Goal: Information Seeking & Learning: Learn about a topic

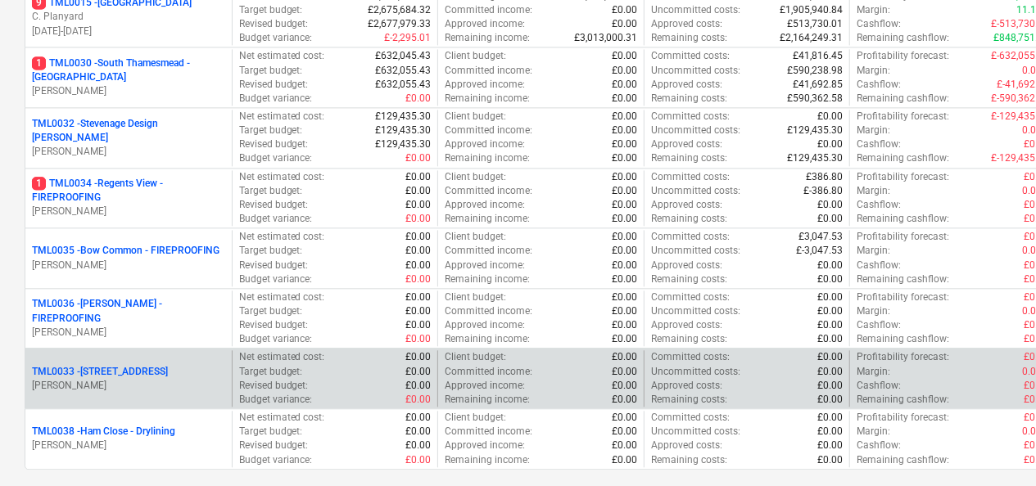
scroll to position [1801, 0]
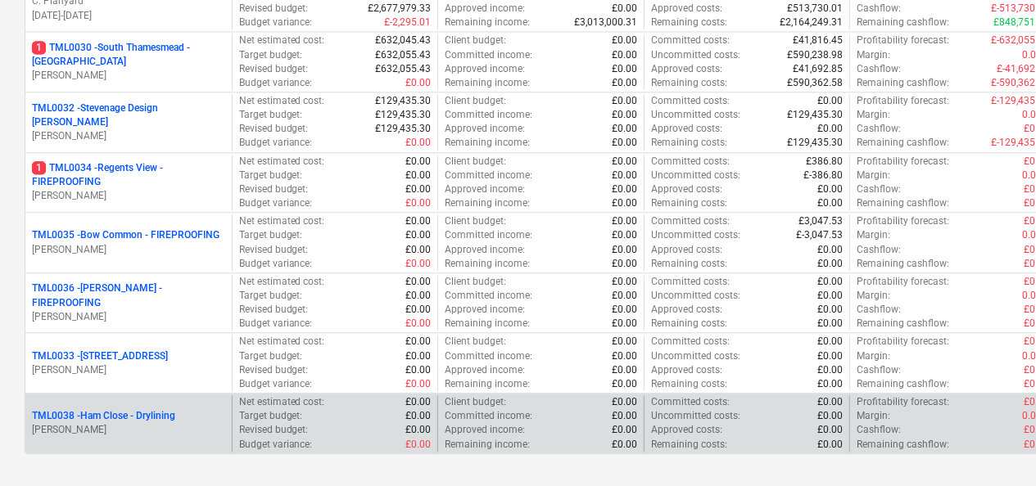
click at [156, 398] on div "TML0038 - Ham Close - Drylining [PERSON_NAME]" at bounding box center [128, 423] width 206 height 56
click at [156, 409] on p "TML0038 - Ham Close - Drylining" at bounding box center [103, 416] width 143 height 14
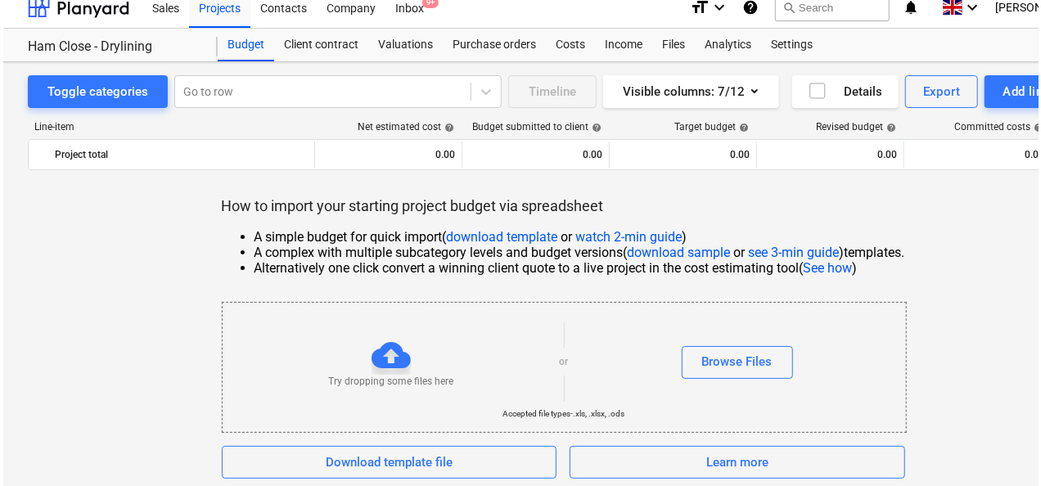
scroll to position [19, 0]
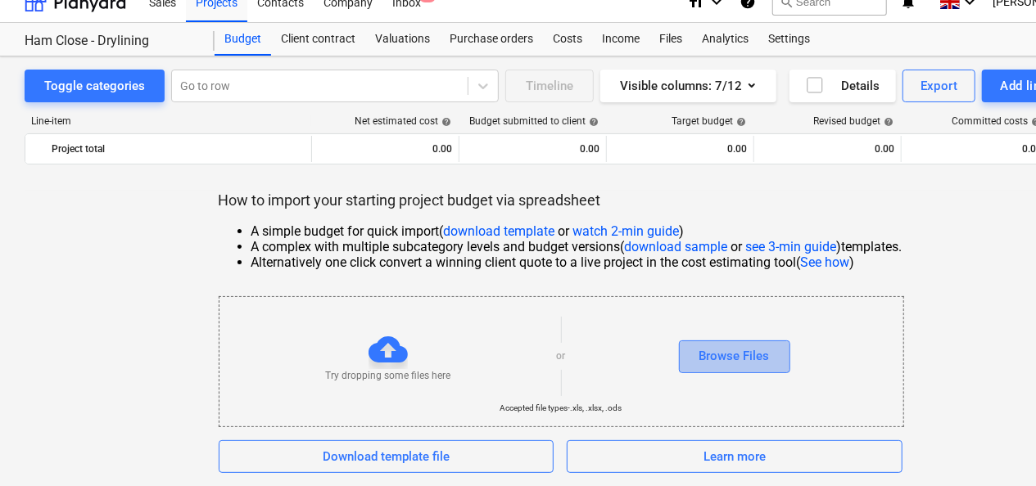
click at [751, 359] on div "Browse Files" at bounding box center [734, 355] width 70 height 21
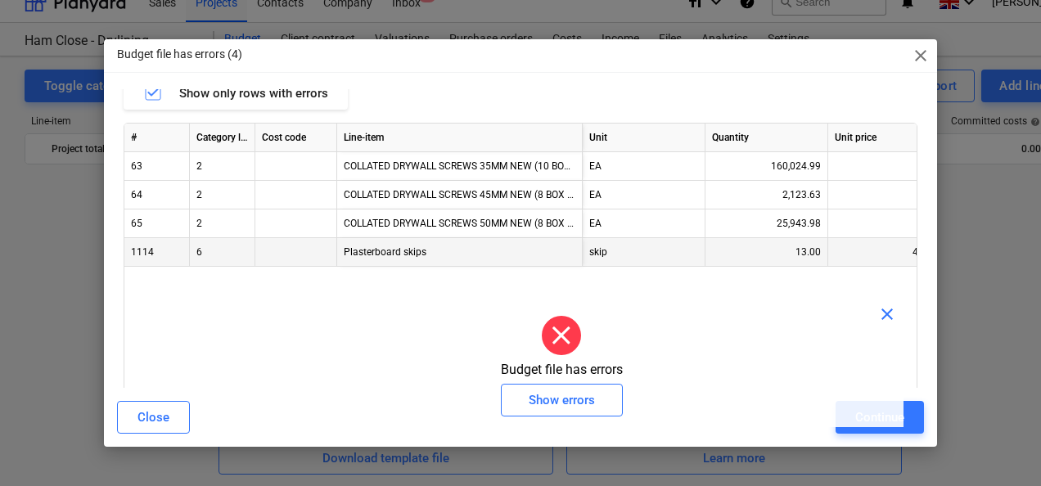
scroll to position [0, 0]
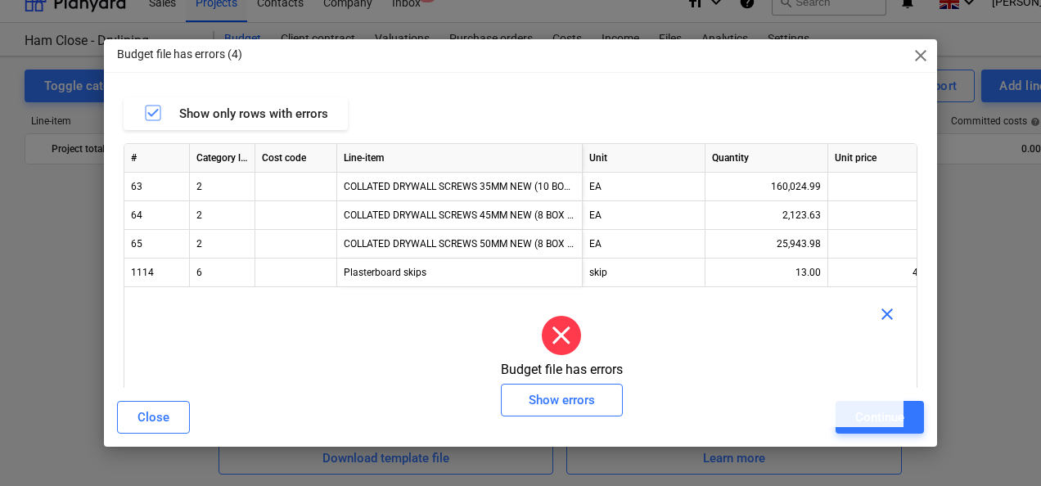
drag, startPoint x: 347, startPoint y: 423, endPoint x: 449, endPoint y: 433, distance: 102.0
click at [449, 434] on body "Sales Projects Contacts Company Inbox 9+ format_size keyboard_arrow_down help s…" at bounding box center [520, 224] width 1041 height 486
click at [571, 407] on div "Show errors" at bounding box center [562, 400] width 66 height 21
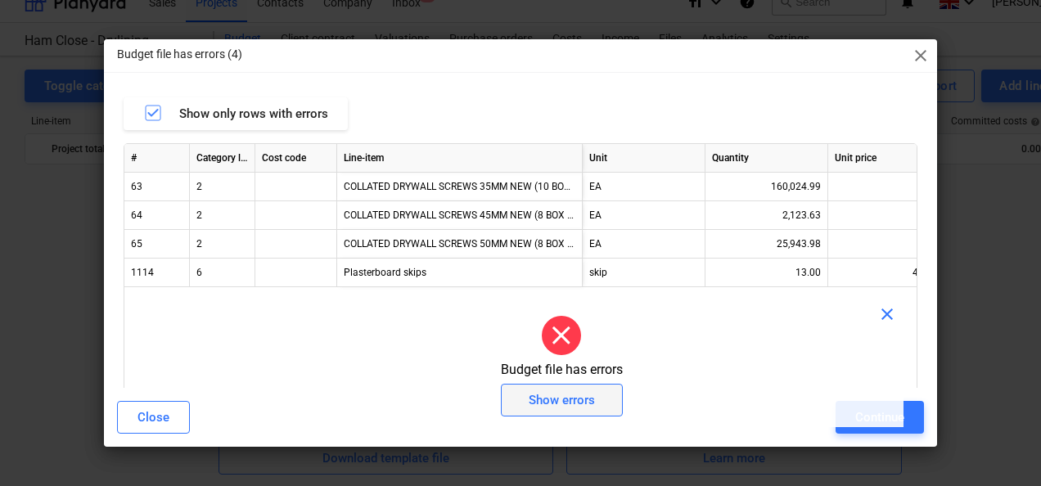
click at [570, 406] on div "Show errors" at bounding box center [562, 400] width 66 height 21
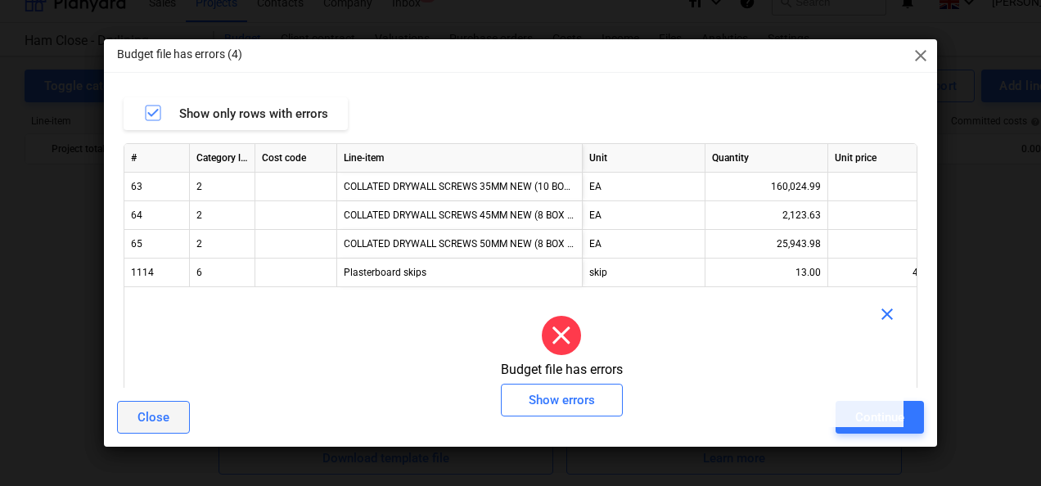
click at [169, 404] on button "Close" at bounding box center [153, 417] width 73 height 33
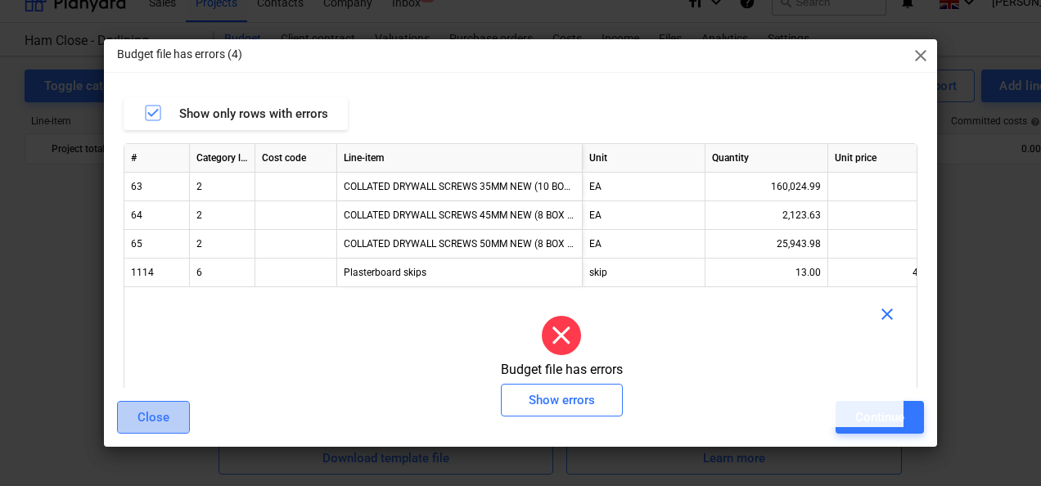
click at [178, 412] on button "Close" at bounding box center [153, 417] width 73 height 33
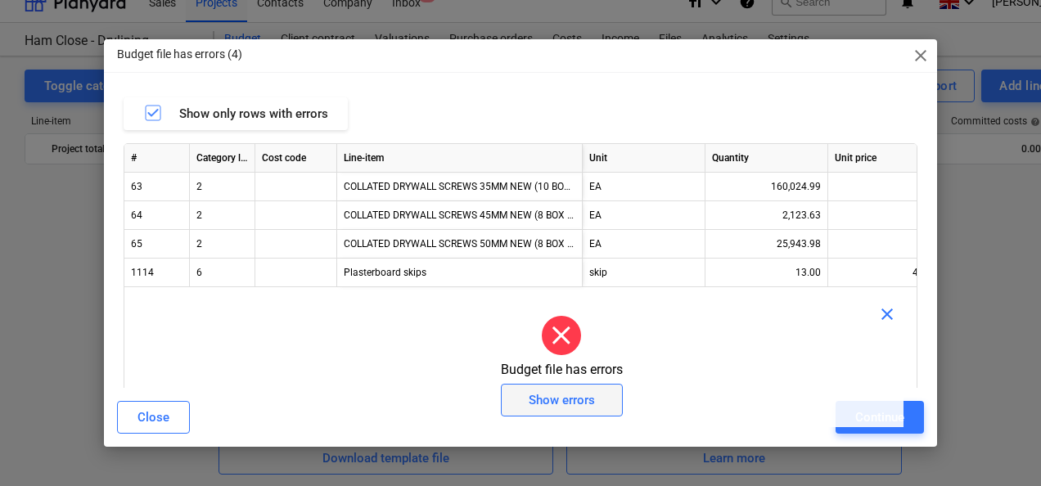
drag, startPoint x: 571, startPoint y: 405, endPoint x: 607, endPoint y: 404, distance: 36.1
click at [572, 405] on div "Show errors" at bounding box center [562, 400] width 66 height 21
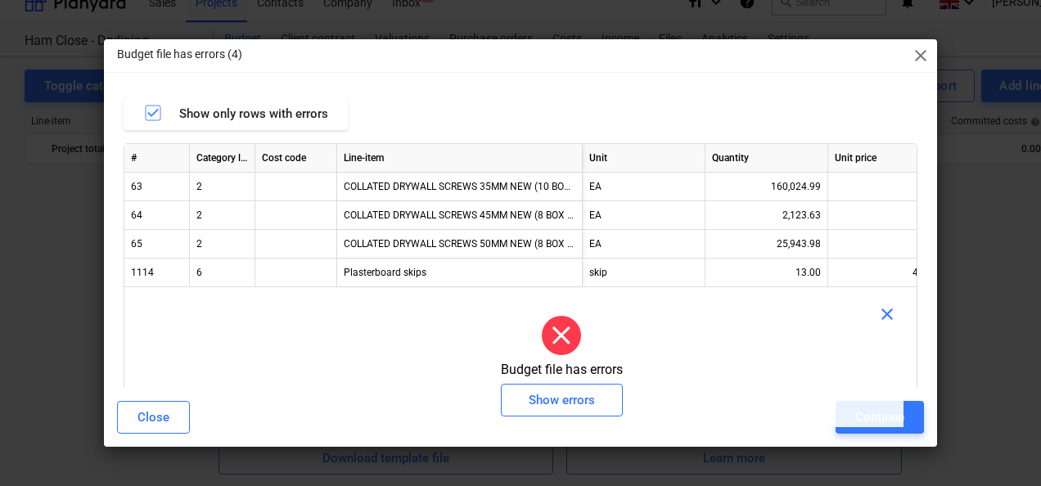
click at [896, 319] on span "close" at bounding box center [888, 315] width 20 height 20
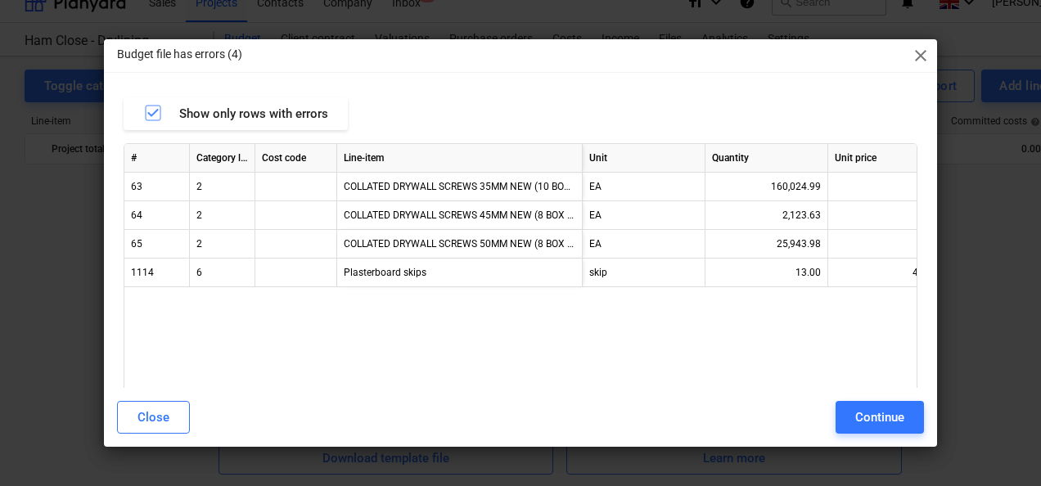
click at [918, 59] on span "close" at bounding box center [921, 56] width 20 height 20
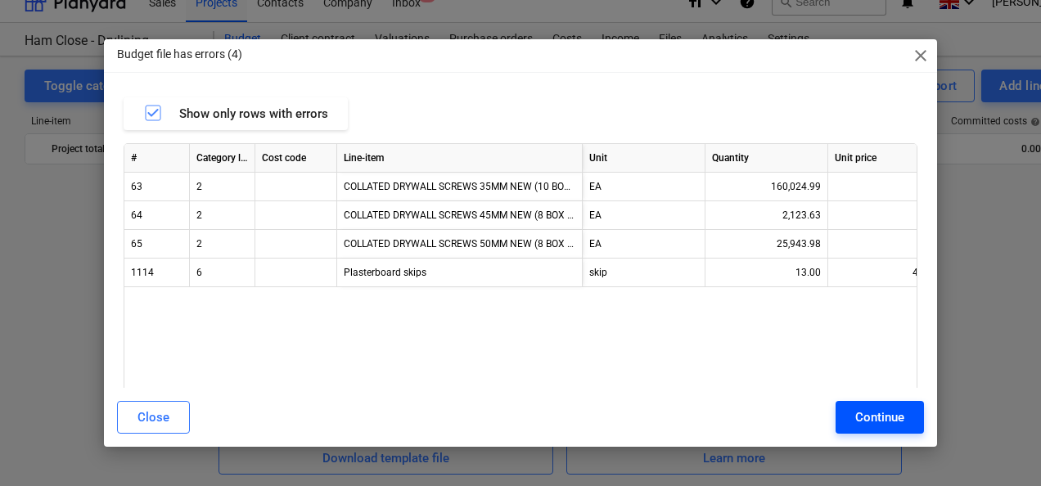
click at [900, 409] on div "Continue" at bounding box center [880, 417] width 49 height 21
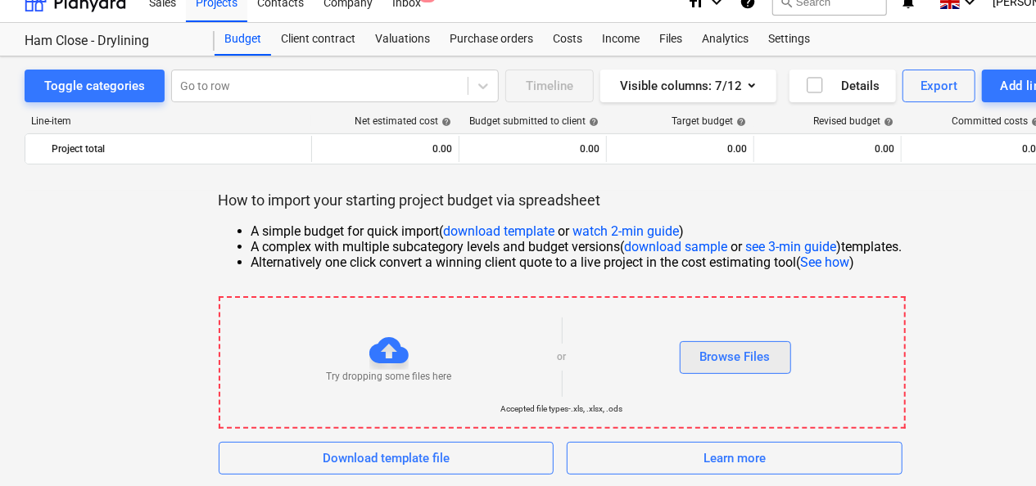
click at [722, 350] on div "Browse Files" at bounding box center [735, 356] width 70 height 21
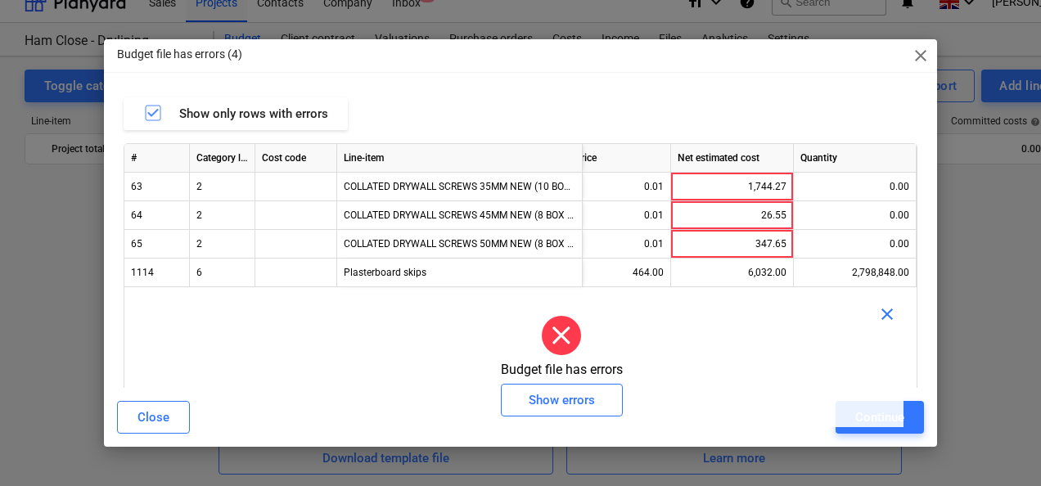
click at [891, 316] on span "close" at bounding box center [888, 315] width 20 height 20
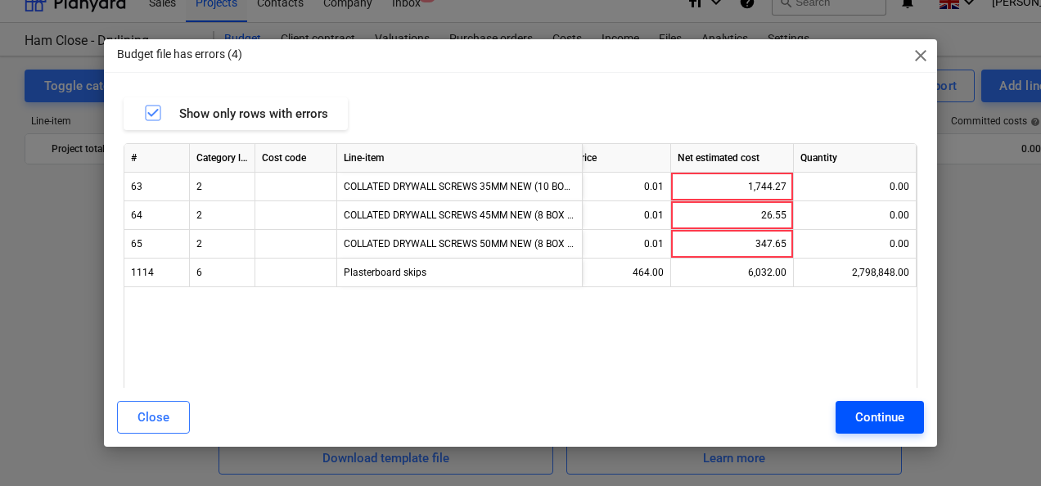
click at [883, 404] on button "Continue" at bounding box center [880, 417] width 88 height 33
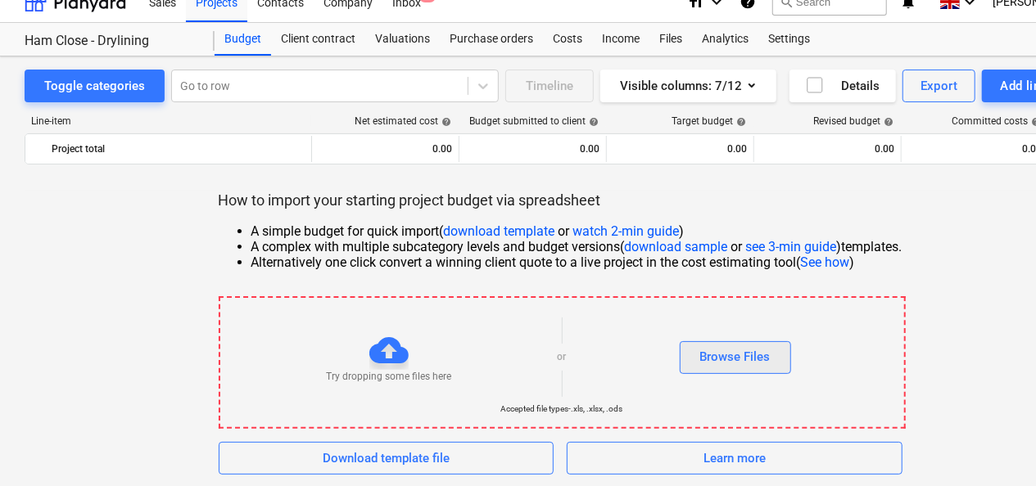
click at [746, 360] on div "Browse Files" at bounding box center [735, 356] width 70 height 21
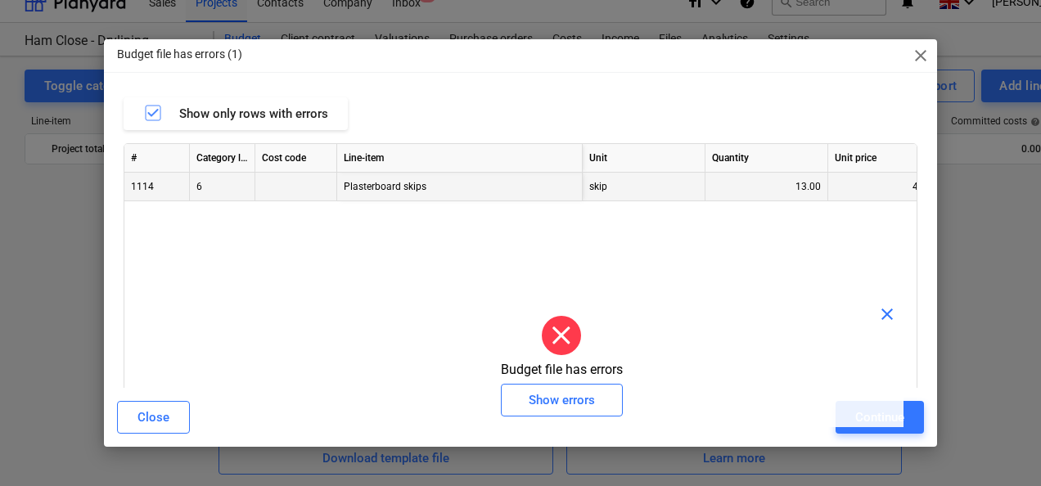
click at [356, 187] on div "Plasterboard skips" at bounding box center [460, 187] width 246 height 29
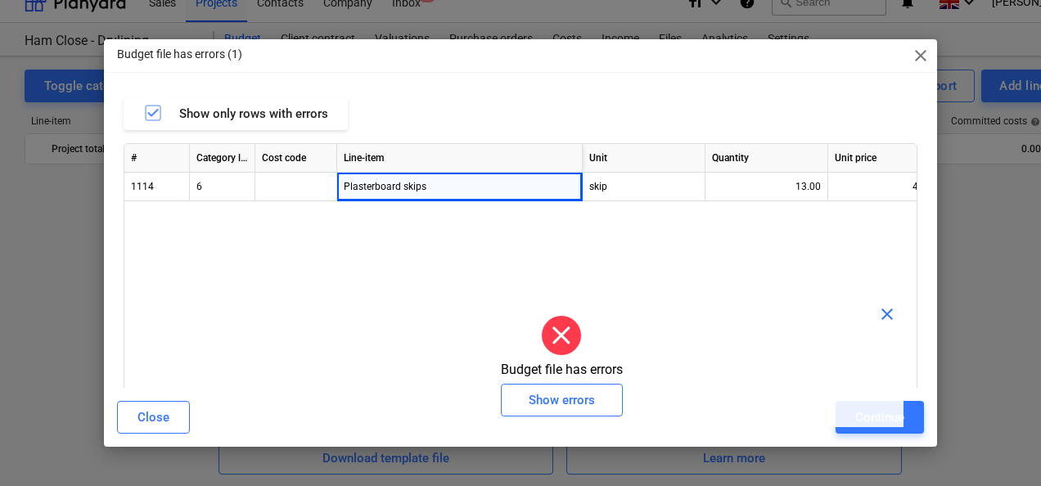
drag, startPoint x: 770, startPoint y: 237, endPoint x: 784, endPoint y: 308, distance: 71.9
click at [770, 237] on div "# Category level Cost code Line-item Unit Quantity Unit price Net estimated cos…" at bounding box center [521, 286] width 794 height 287
drag, startPoint x: 248, startPoint y: 310, endPoint x: 433, endPoint y: 254, distance: 193.5
click at [456, 285] on body "Sales Projects Contacts Company Inbox 9+ format_size keyboard_arrow_down help s…" at bounding box center [520, 224] width 1041 height 486
click at [919, 59] on span "close" at bounding box center [921, 56] width 20 height 20
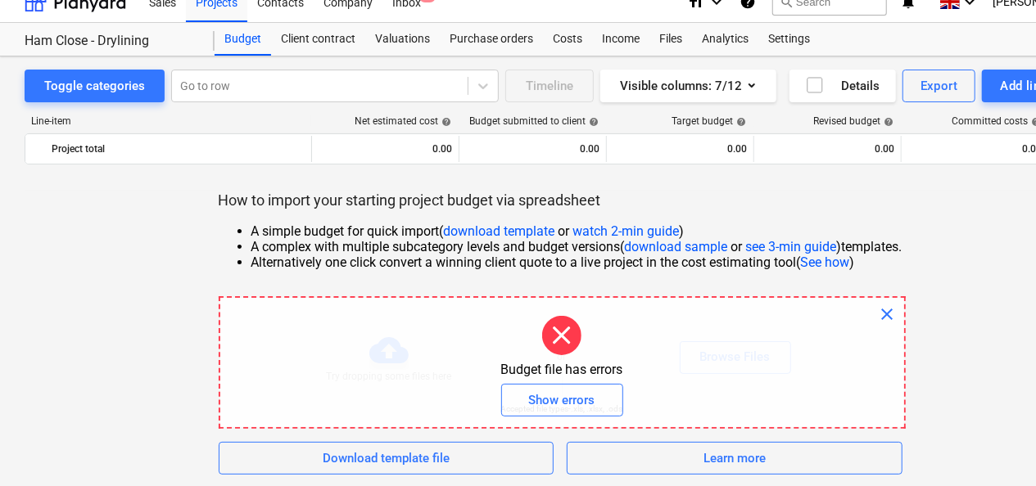
click at [892, 318] on span "close" at bounding box center [888, 315] width 20 height 20
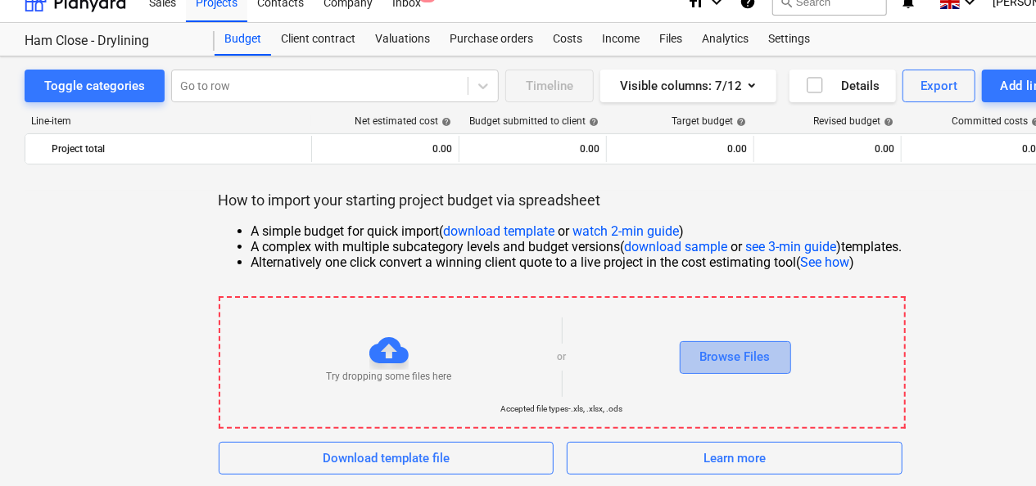
click at [746, 354] on div "Browse Files" at bounding box center [735, 356] width 70 height 21
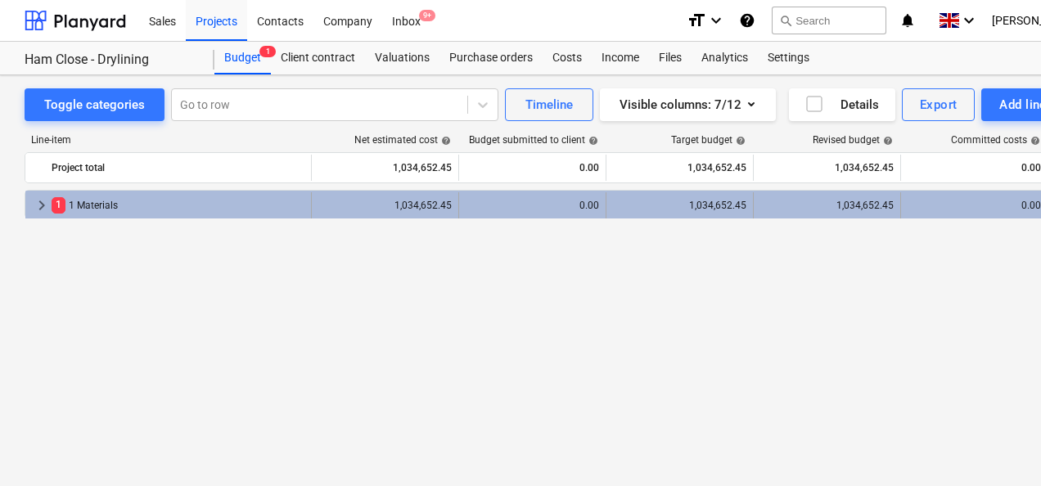
click at [43, 206] on span "keyboard_arrow_right" at bounding box center [42, 206] width 20 height 20
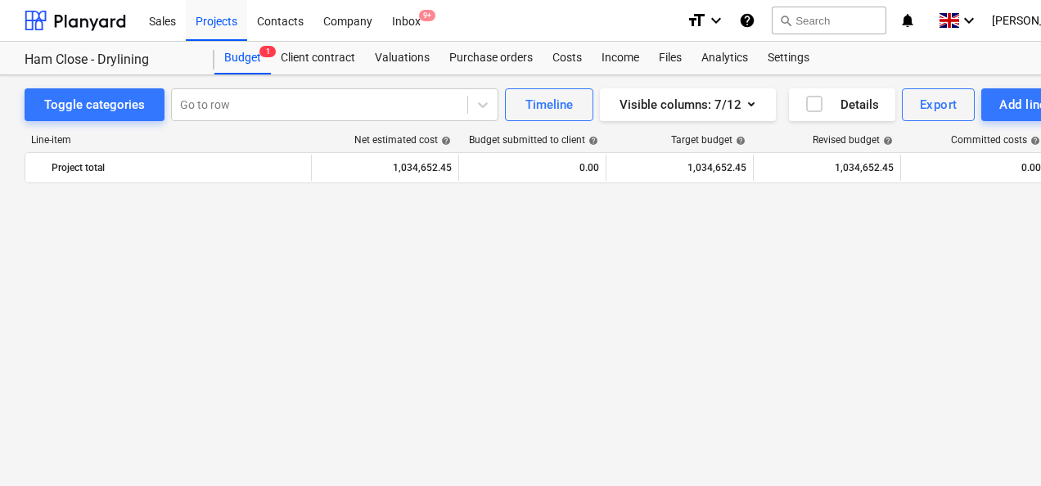
scroll to position [4671, 0]
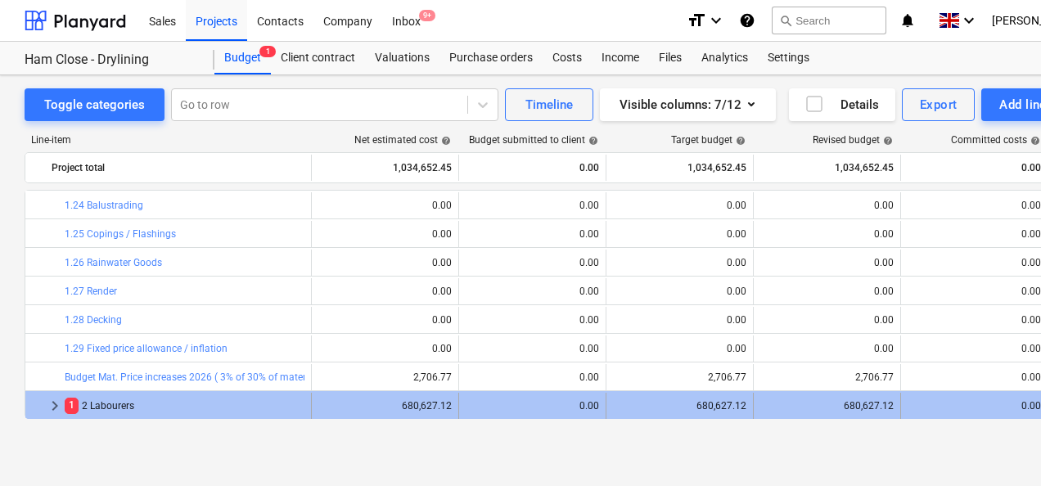
click at [52, 400] on span "keyboard_arrow_right" at bounding box center [55, 406] width 20 height 20
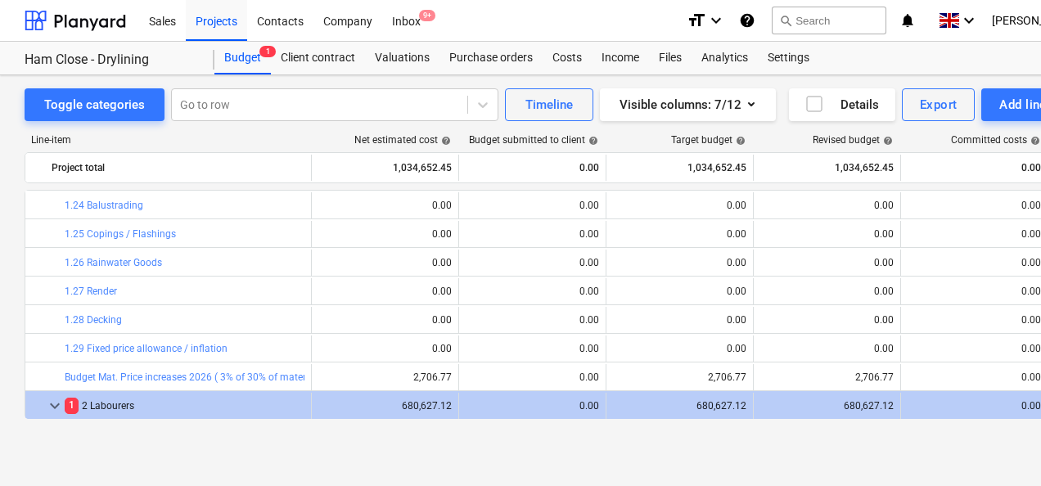
scroll to position [4785, 0]
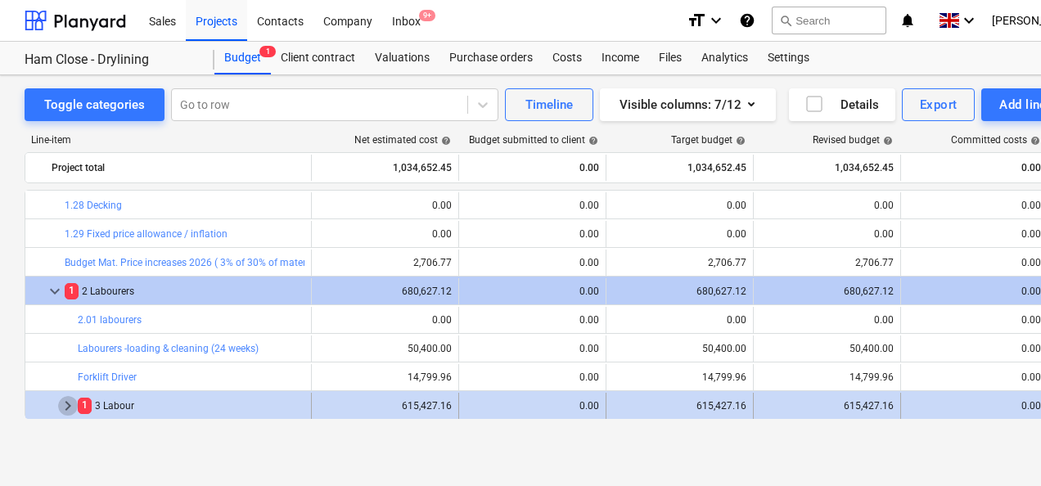
click at [62, 403] on span "keyboard_arrow_right" at bounding box center [68, 406] width 20 height 20
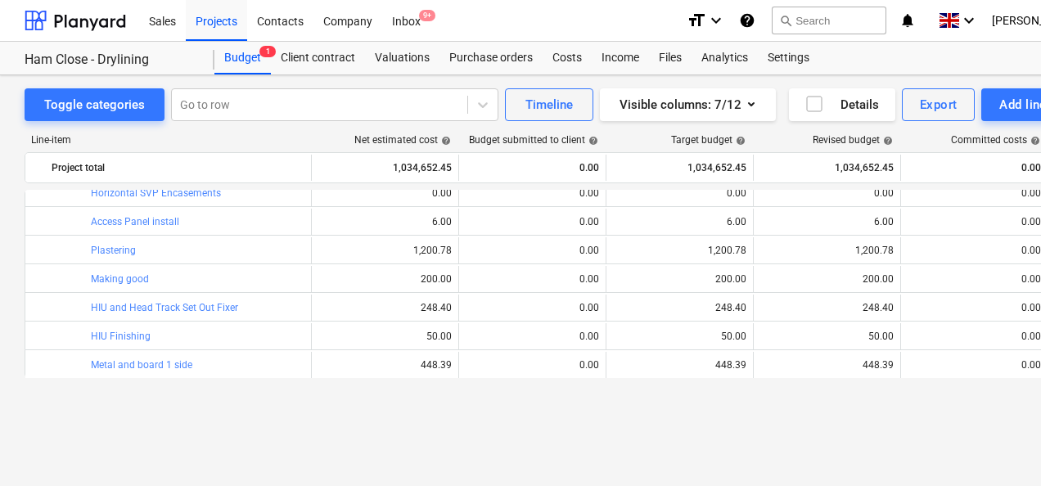
scroll to position [5604, 0]
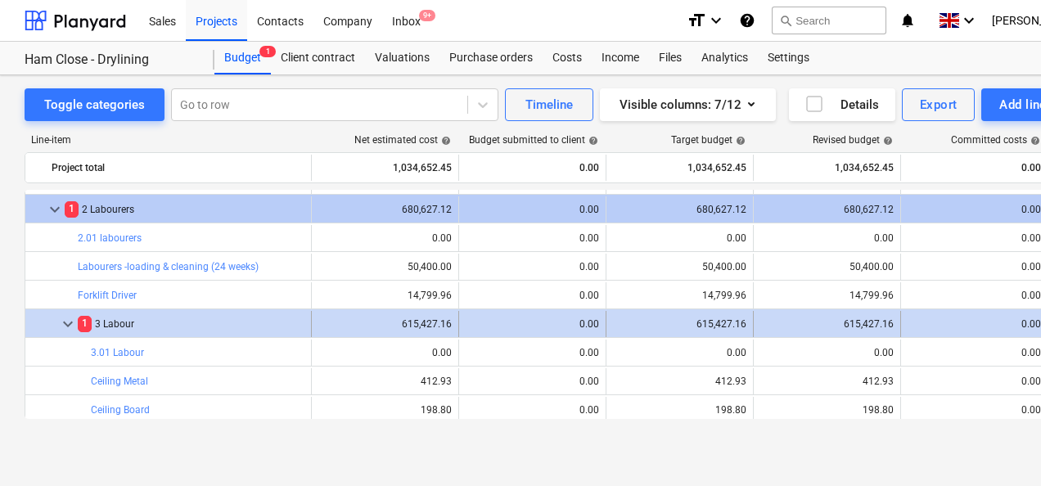
click at [63, 327] on span "keyboard_arrow_down" at bounding box center [68, 324] width 20 height 20
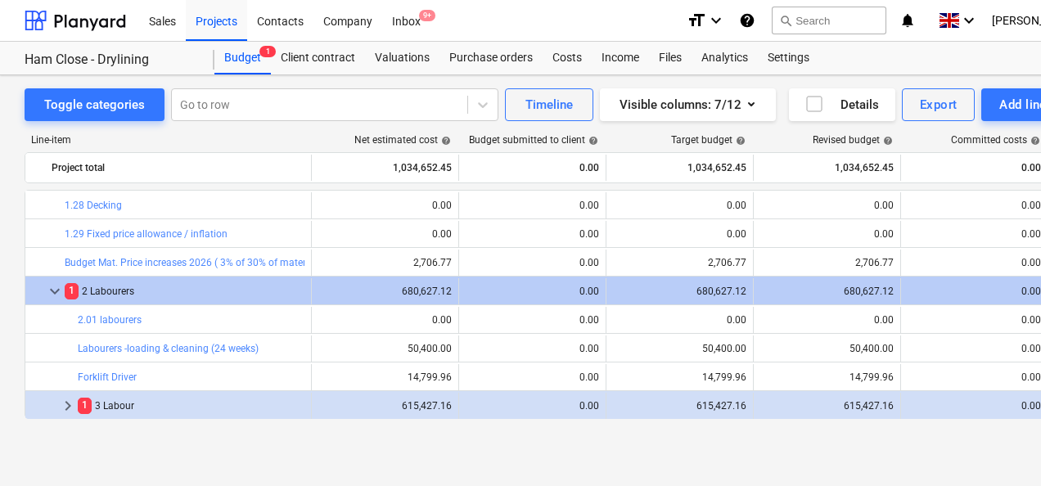
click at [49, 287] on span "keyboard_arrow_down" at bounding box center [55, 292] width 20 height 20
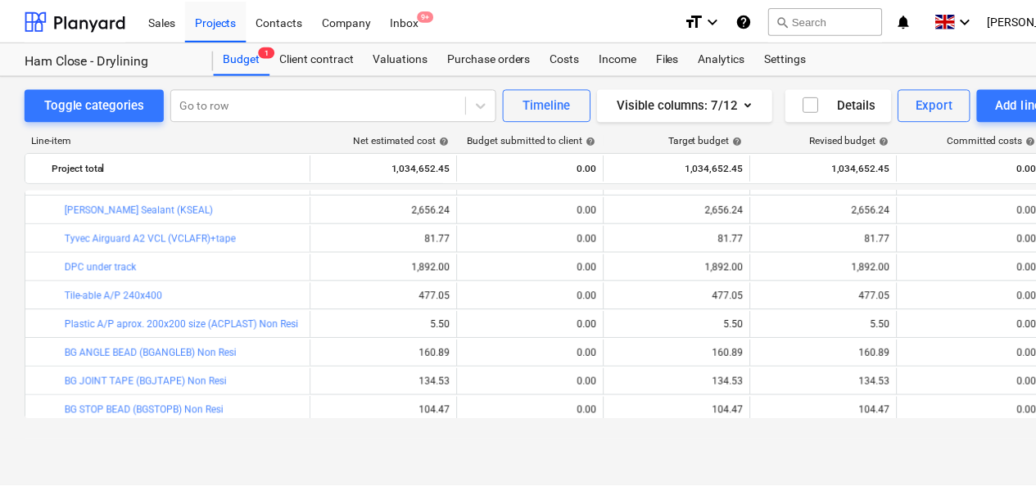
scroll to position [0, 0]
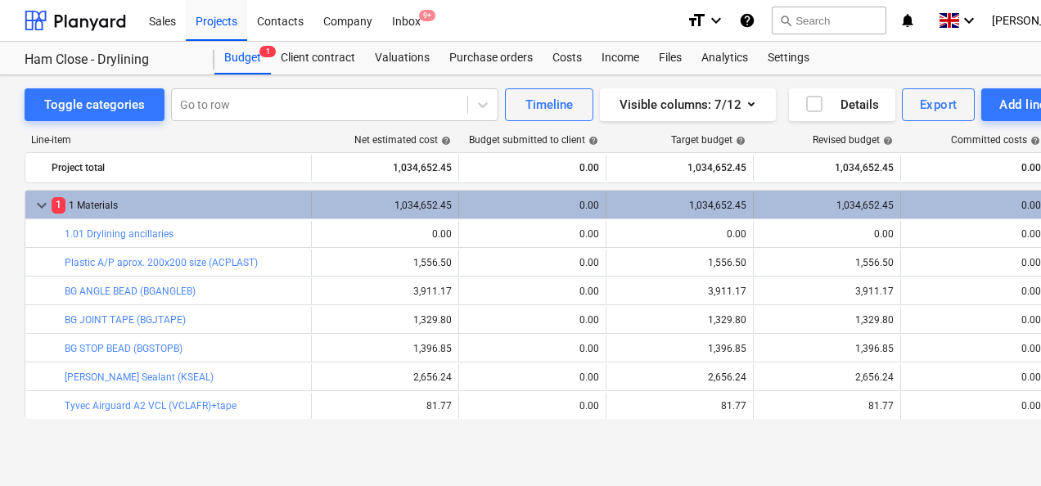
click at [44, 202] on span "keyboard_arrow_down" at bounding box center [42, 206] width 20 height 20
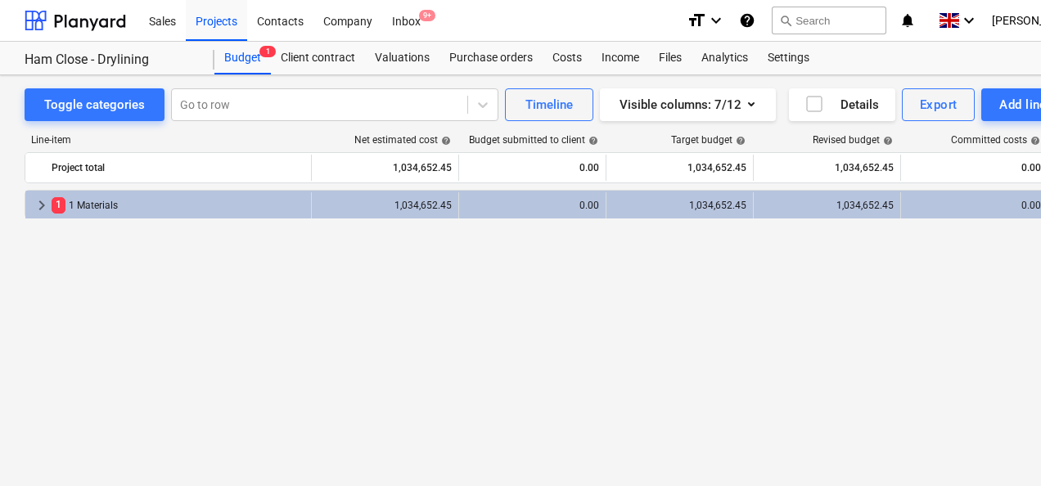
click at [647, 296] on div "keyboard_arrow_right 1 1 Materials 1,034,652.45 0.00 1,034,652.45 1,034,652.45 …" at bounding box center [560, 304] width 1071 height 229
click at [88, 52] on div "Ham Close - Drylining" at bounding box center [110, 60] width 170 height 17
click at [233, 49] on div "Budget 1" at bounding box center [242, 58] width 56 height 33
click at [286, 56] on div "Client contract" at bounding box center [318, 58] width 94 height 33
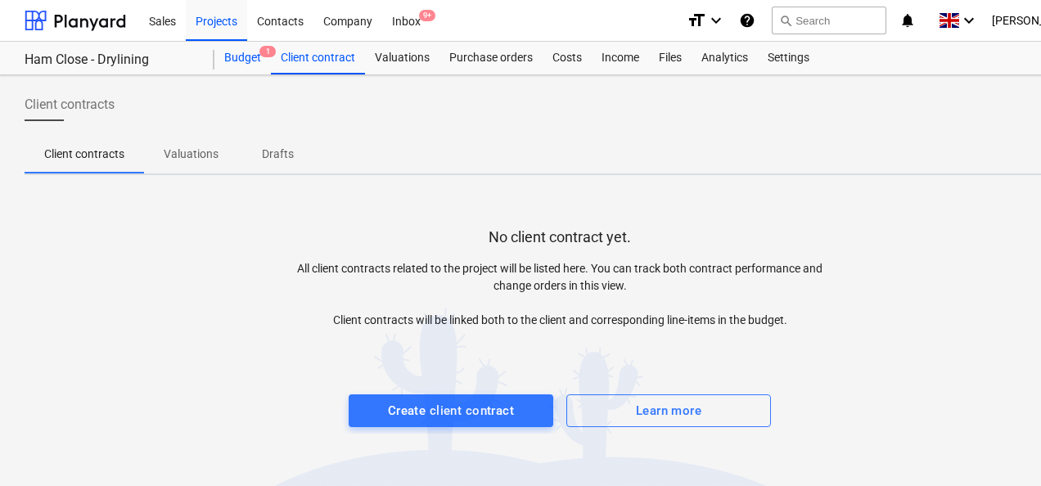
click at [236, 60] on div "Budget 1" at bounding box center [242, 58] width 56 height 33
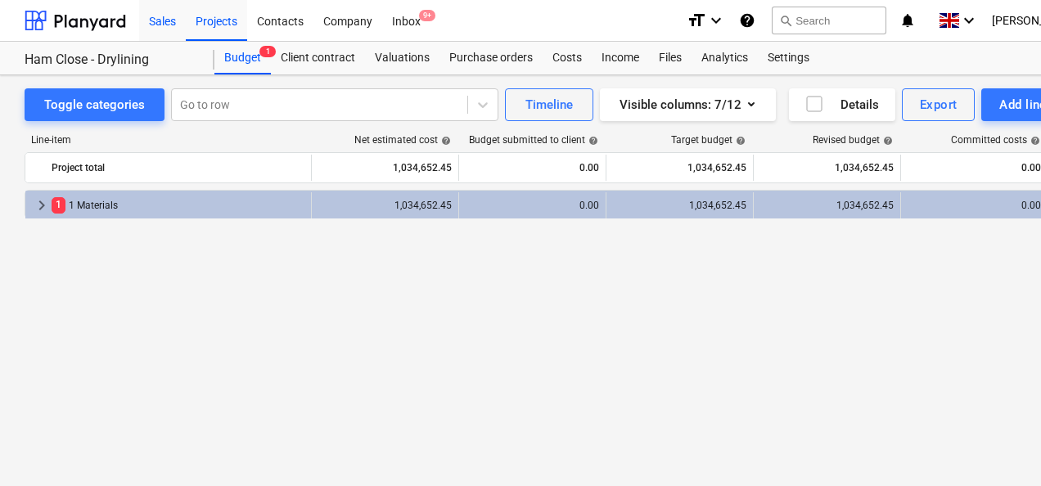
click at [165, 18] on div "Sales" at bounding box center [162, 20] width 47 height 42
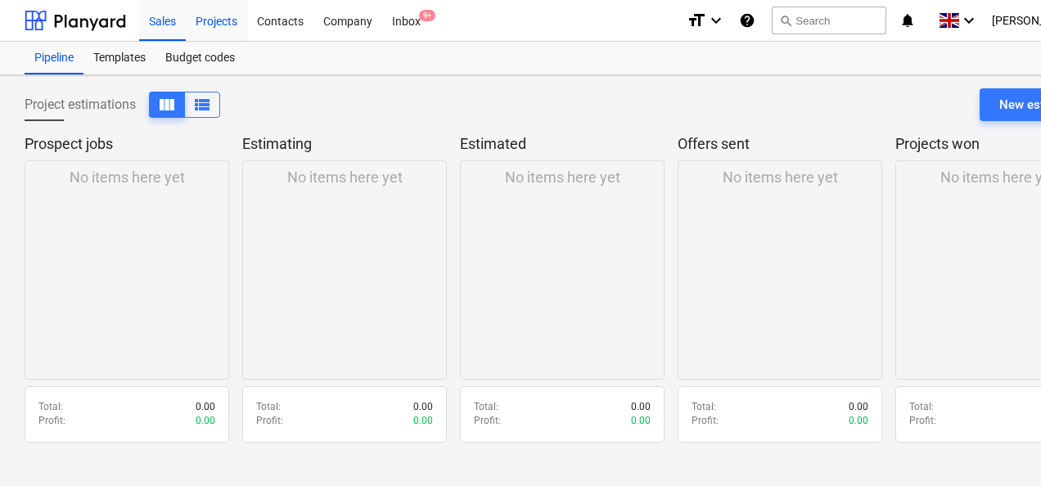
click at [211, 22] on div "Projects" at bounding box center [216, 20] width 61 height 42
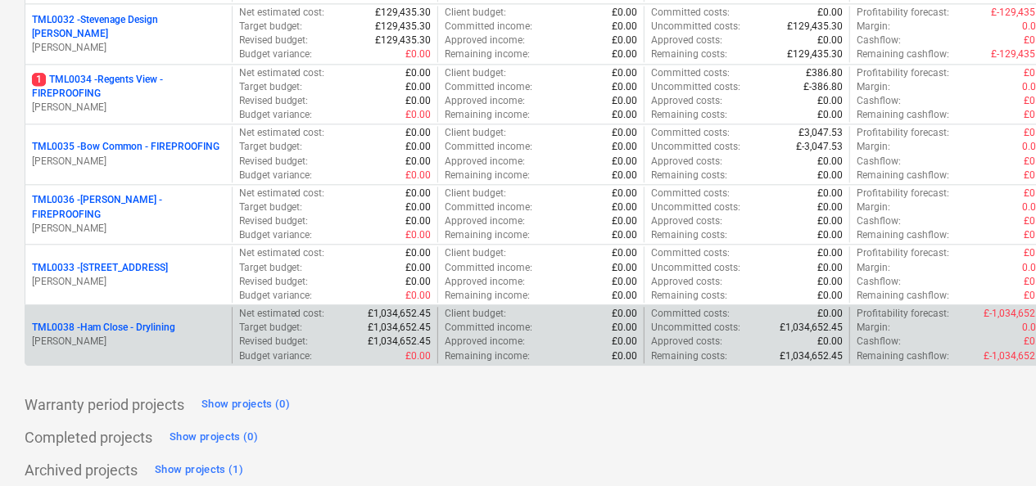
scroll to position [1890, 0]
click at [153, 320] on p "TML0038 - Ham Close - Drylining" at bounding box center [103, 327] width 143 height 14
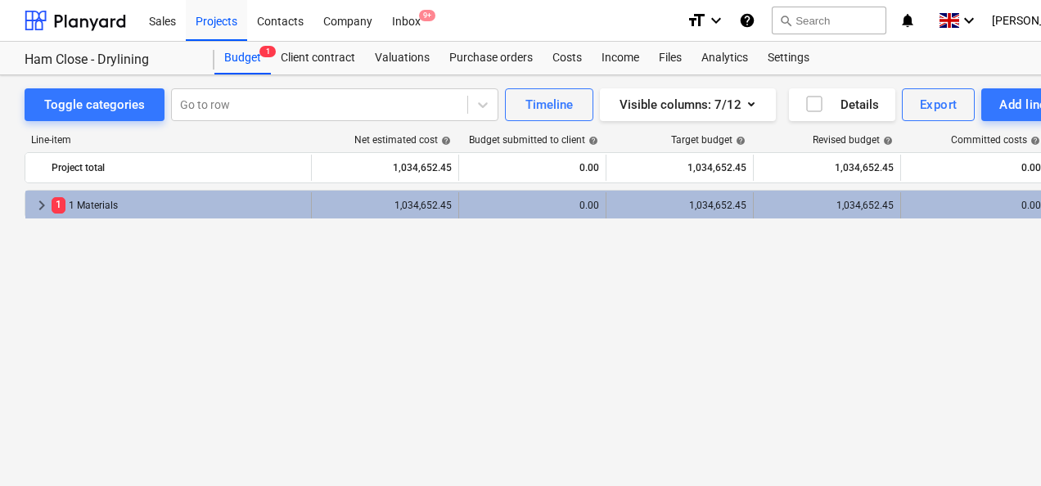
click at [36, 209] on span "keyboard_arrow_right" at bounding box center [42, 206] width 20 height 20
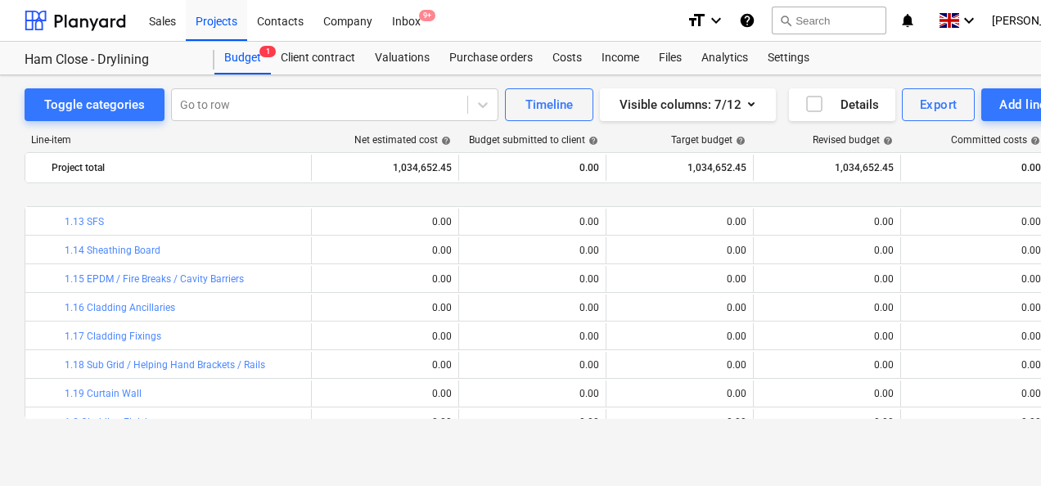
scroll to position [4671, 0]
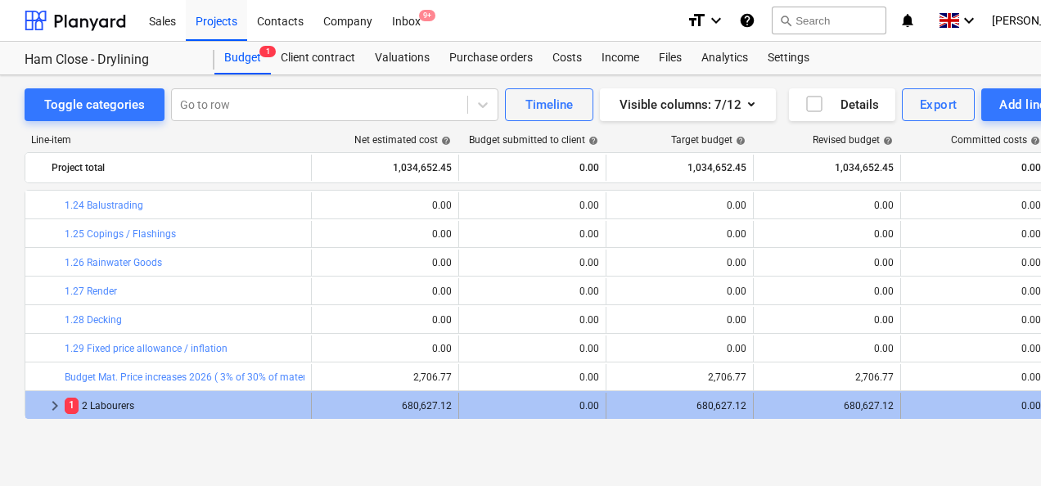
click at [55, 404] on span "keyboard_arrow_right" at bounding box center [55, 406] width 20 height 20
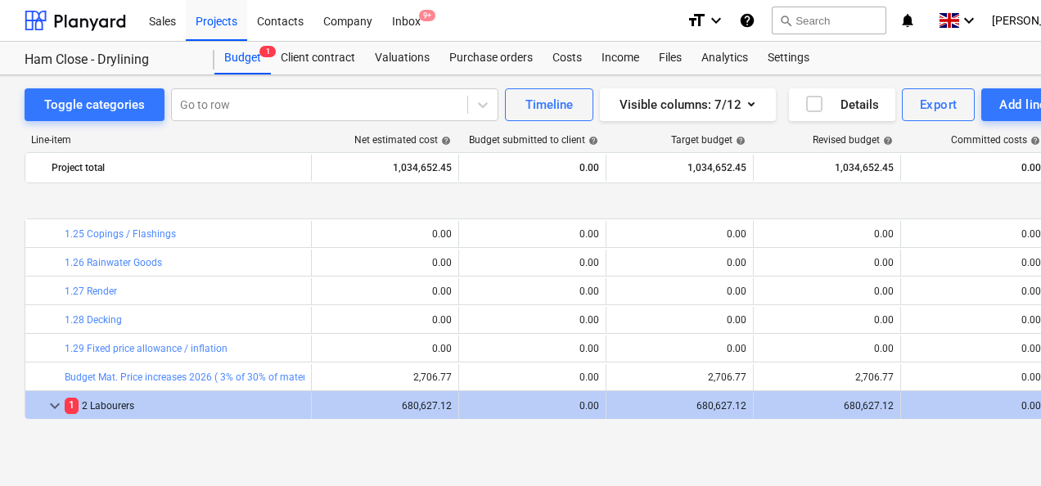
scroll to position [4785, 0]
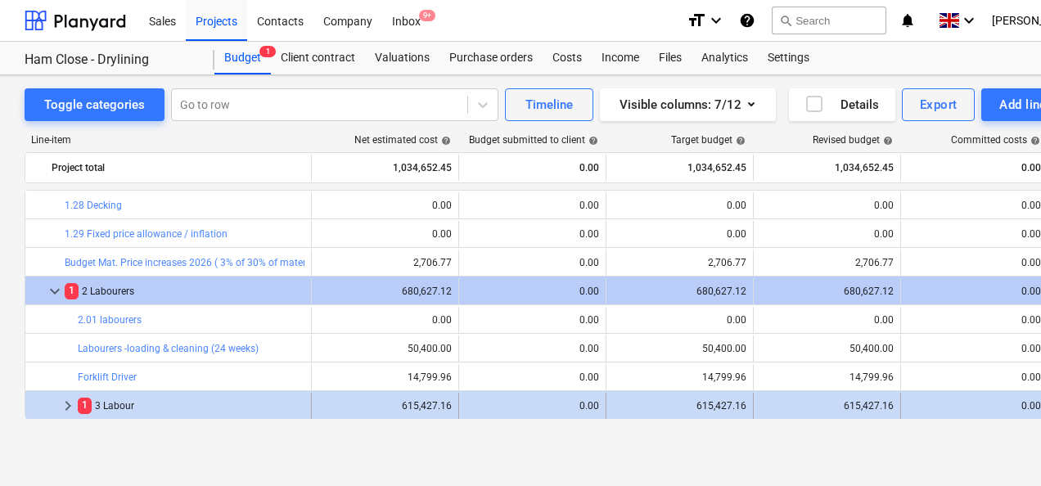
click at [61, 407] on span "keyboard_arrow_right" at bounding box center [68, 406] width 20 height 20
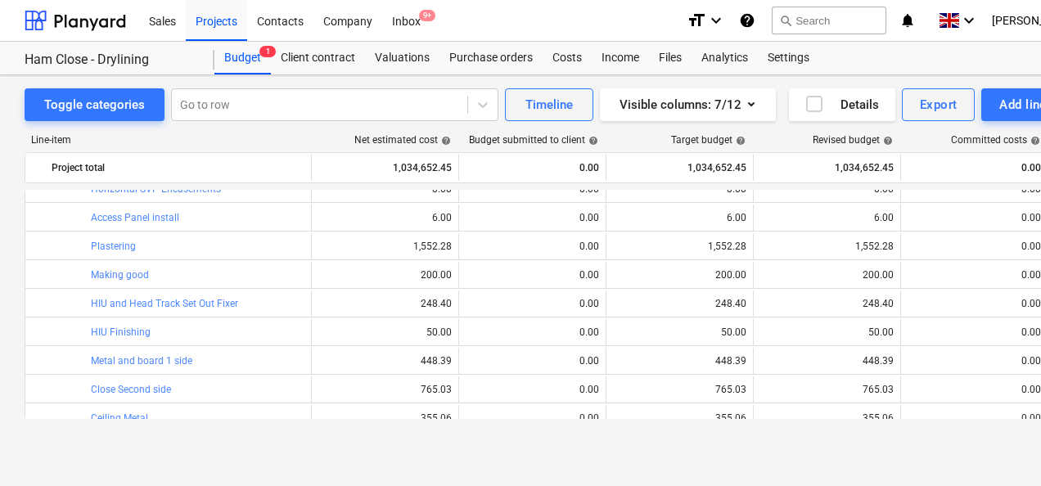
scroll to position [5321, 0]
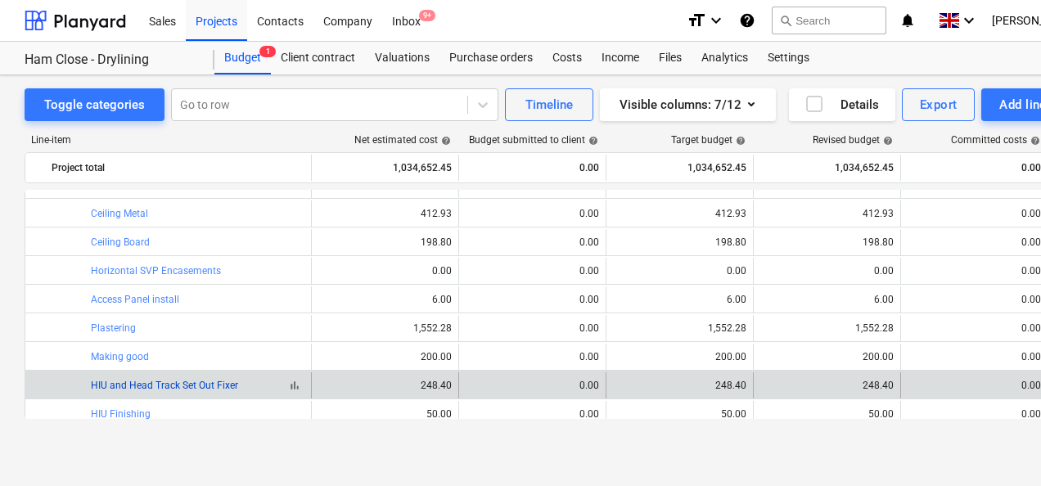
click at [149, 382] on link "HIU and Head Track Set Out Fixer" at bounding box center [164, 385] width 147 height 11
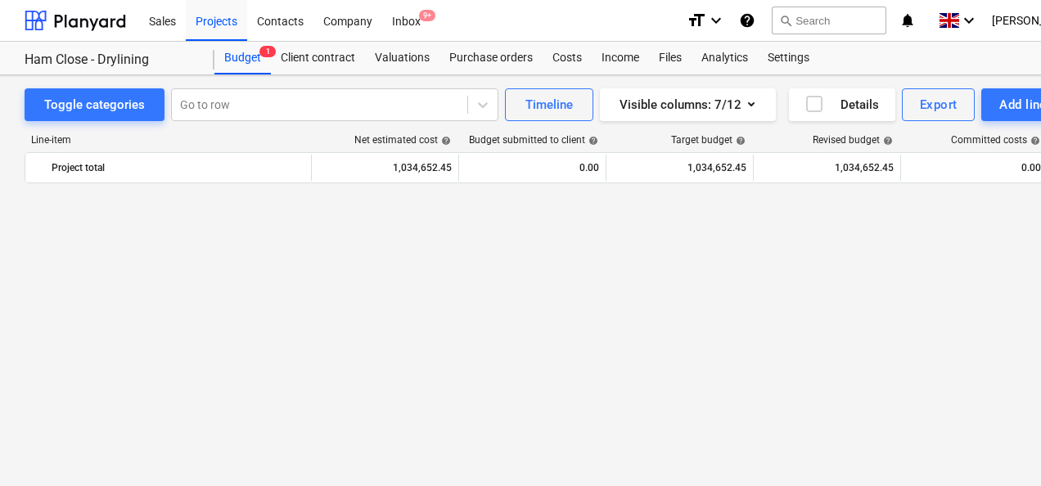
scroll to position [5321, 0]
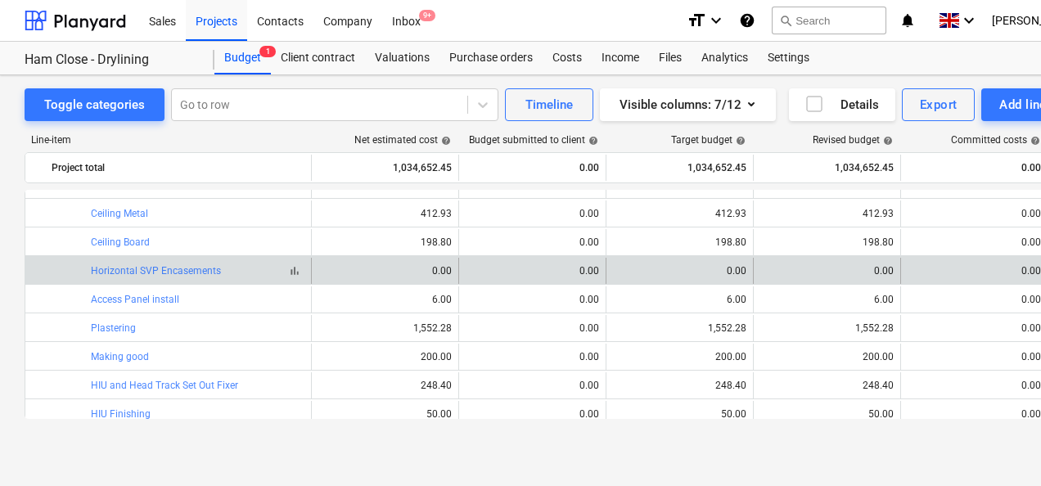
click at [293, 269] on span "bar_chart" at bounding box center [294, 270] width 13 height 13
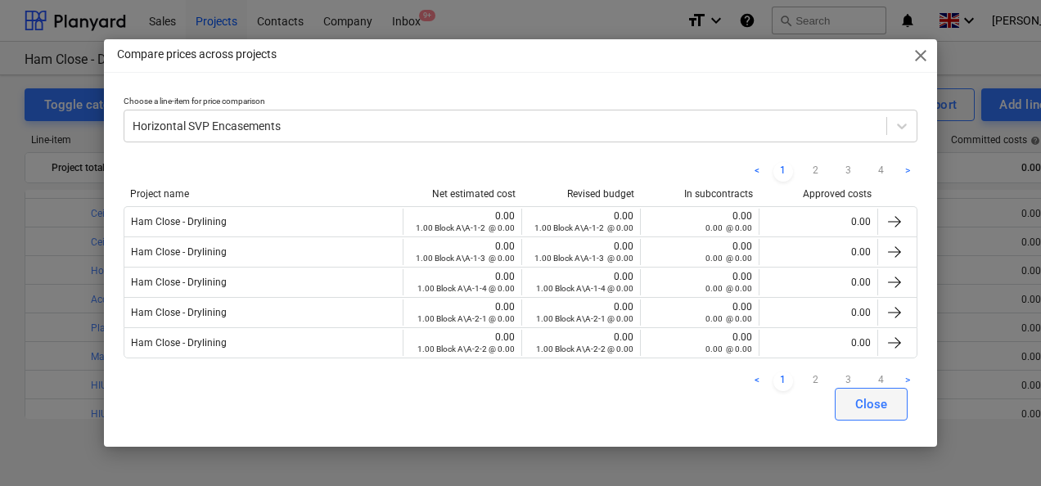
click at [850, 397] on button "Close" at bounding box center [871, 404] width 73 height 33
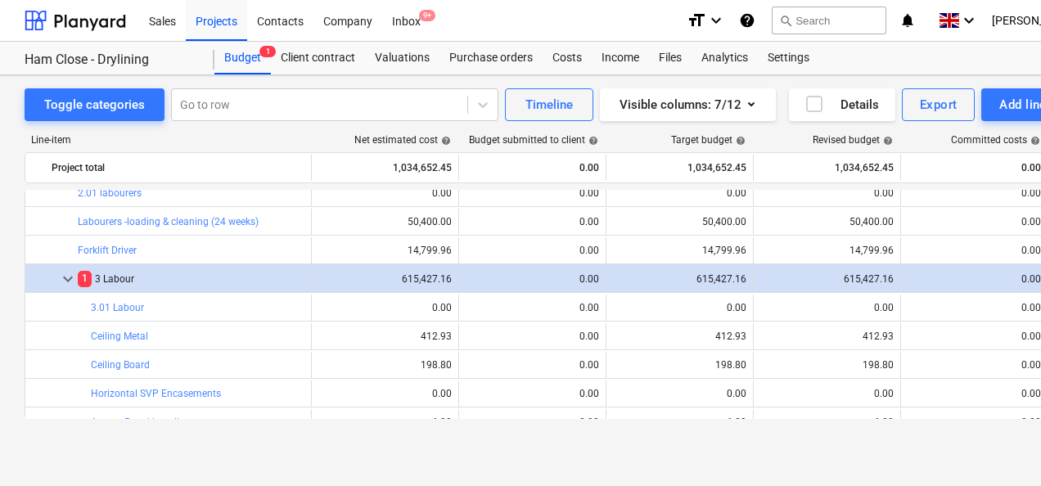
scroll to position [4994, 0]
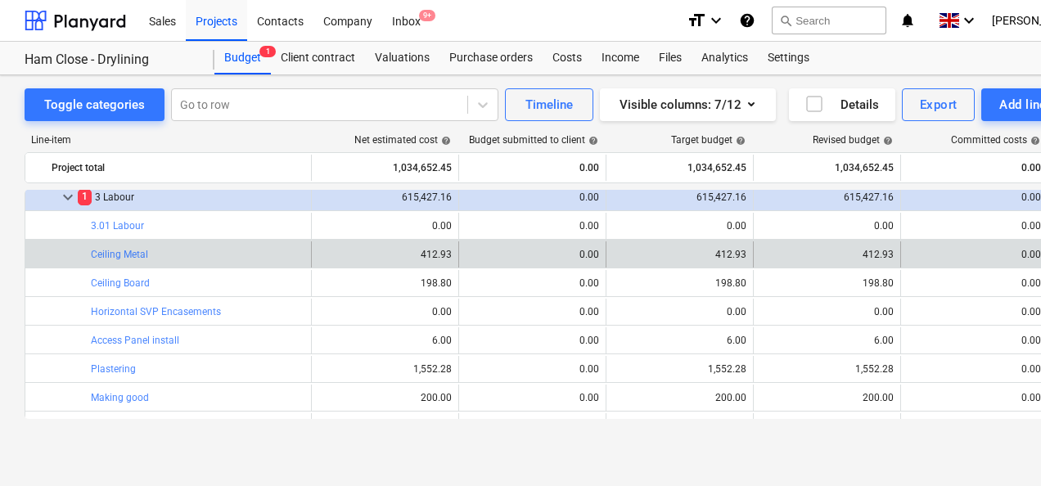
click at [132, 260] on div "bar_chart Ceiling Metal" at bounding box center [198, 255] width 214 height 26
click at [135, 254] on link "Ceiling Metal" at bounding box center [119, 254] width 57 height 11
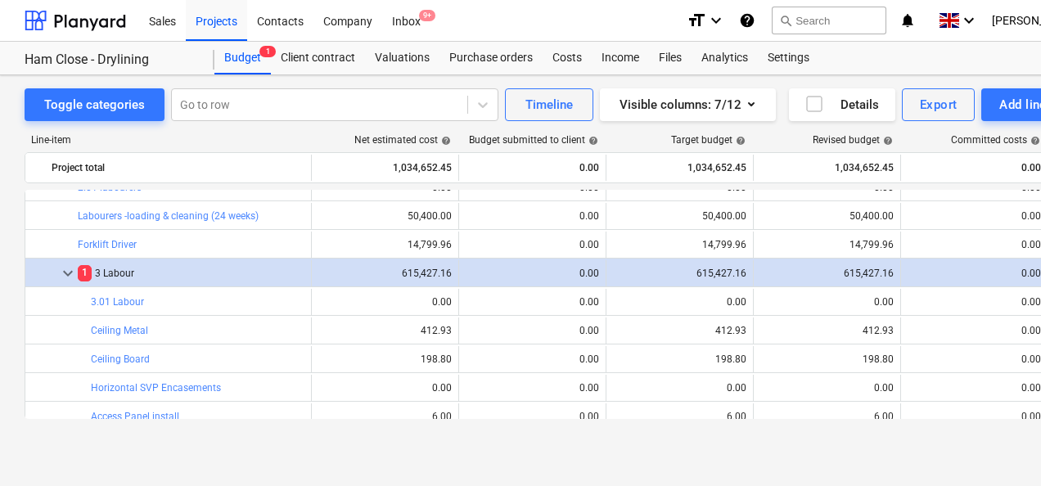
scroll to position [4912, 0]
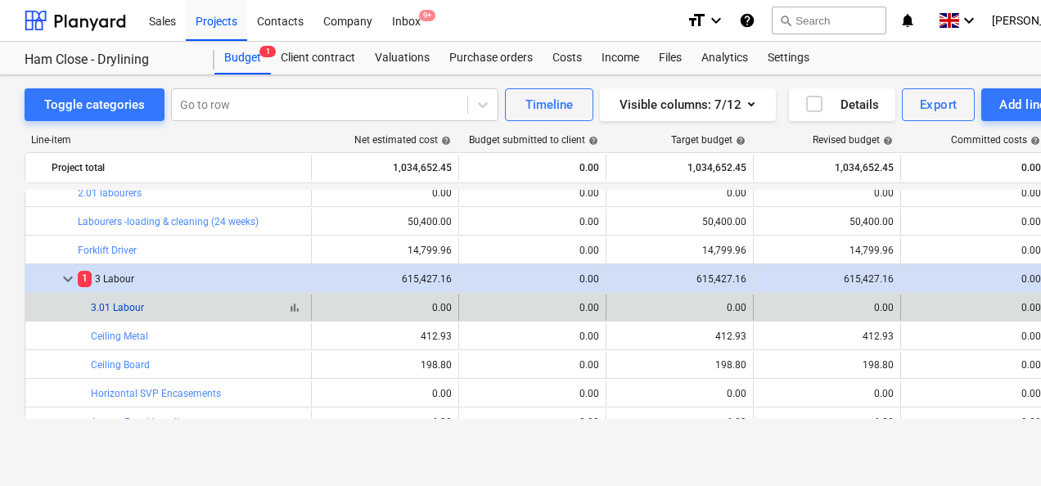
click at [131, 304] on link "3.01 Labour" at bounding box center [117, 307] width 53 height 11
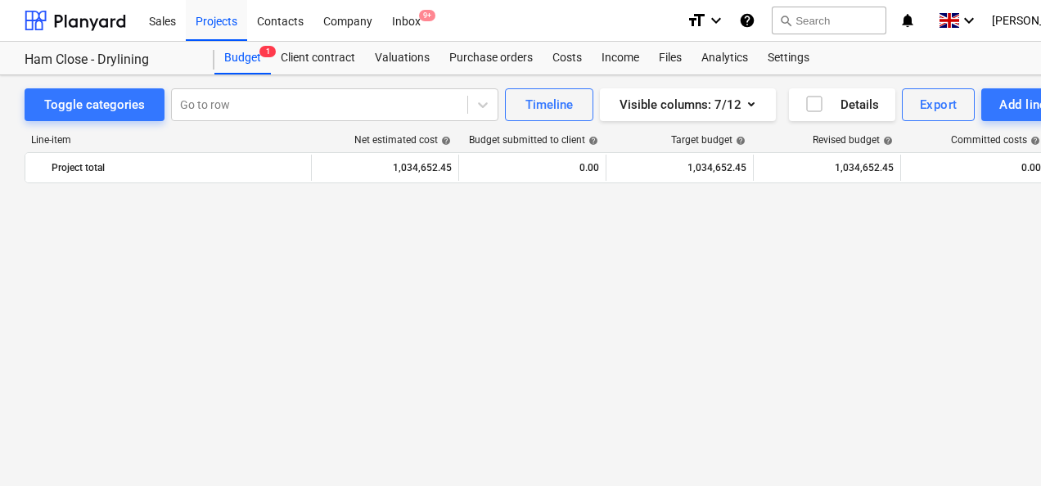
scroll to position [4912, 0]
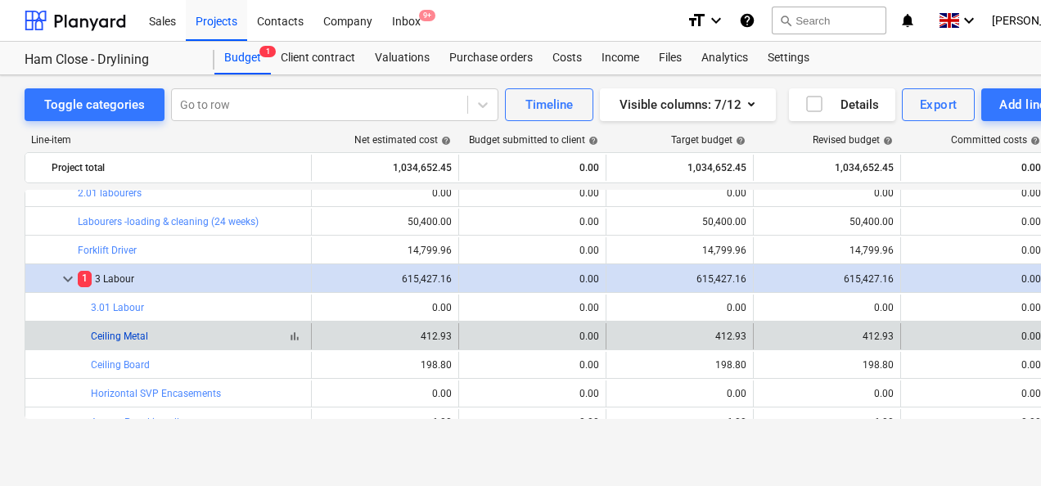
click at [123, 332] on link "Ceiling Metal" at bounding box center [119, 336] width 57 height 11
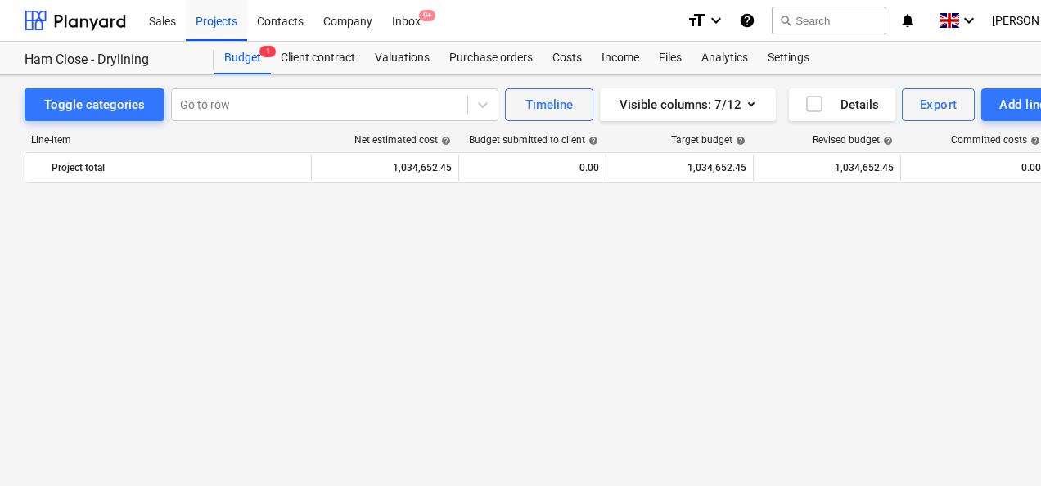
scroll to position [4912, 0]
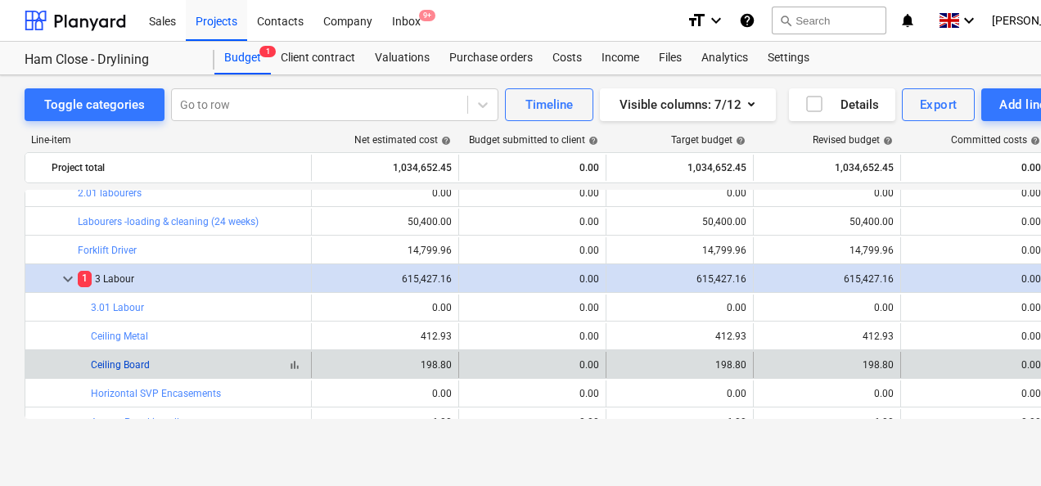
click at [111, 363] on link "Ceiling Board" at bounding box center [120, 364] width 59 height 11
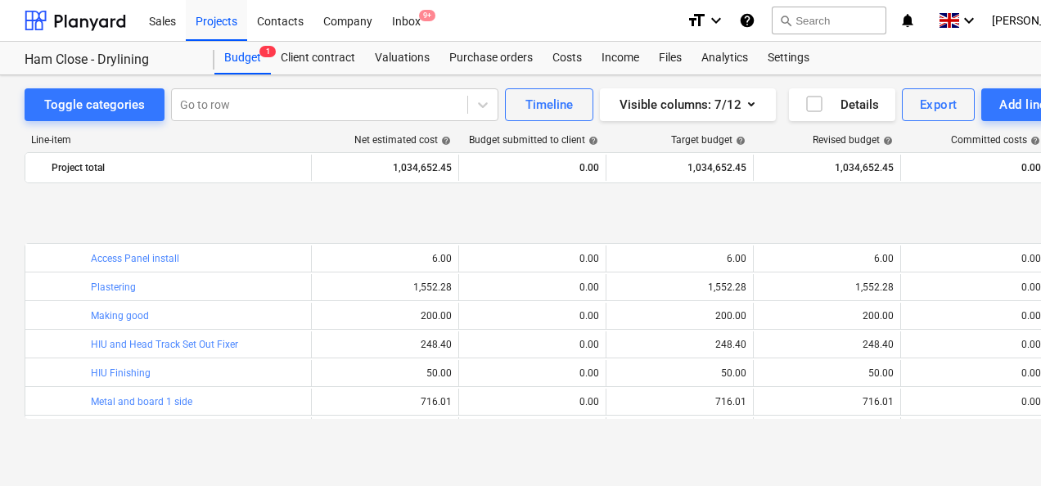
scroll to position [5158, 0]
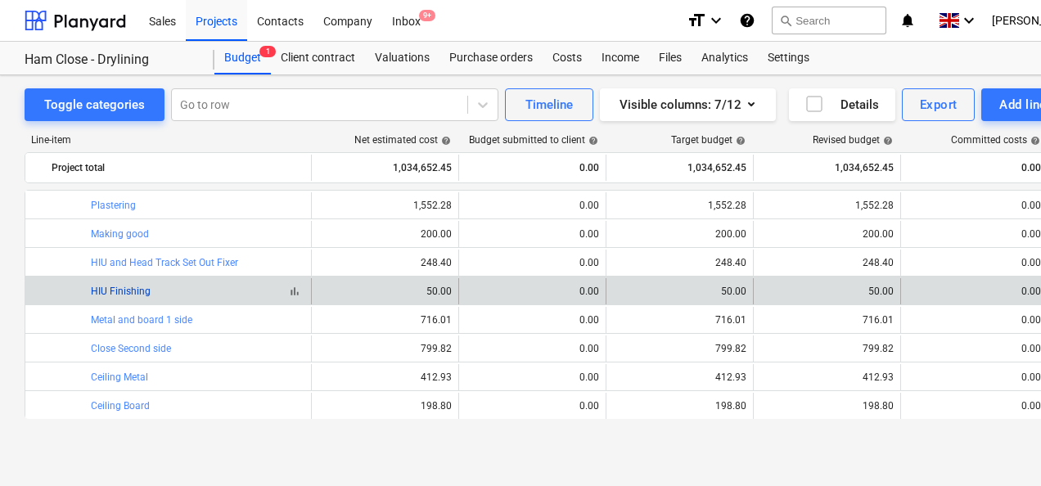
click at [123, 289] on link "HIU Finishing" at bounding box center [121, 291] width 60 height 11
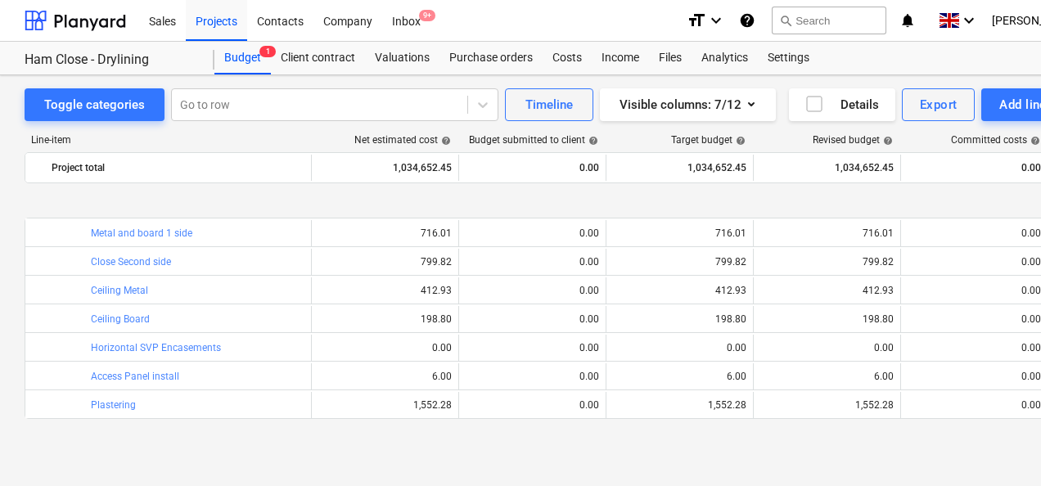
scroll to position [5321, 0]
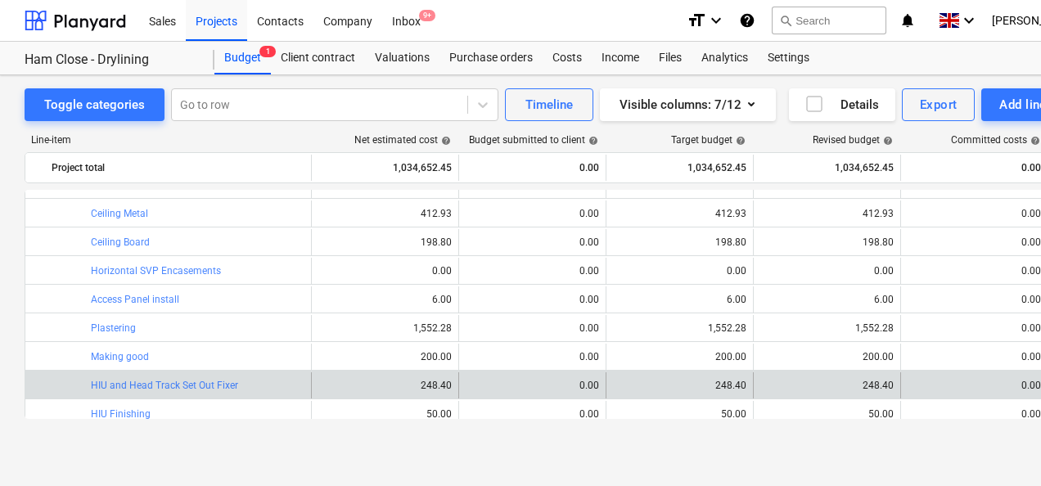
click at [151, 377] on div "bar_chart HIU and Head Track Set Out Fixer" at bounding box center [198, 385] width 214 height 26
click at [149, 382] on link "HIU and Head Track Set Out Fixer" at bounding box center [164, 385] width 147 height 11
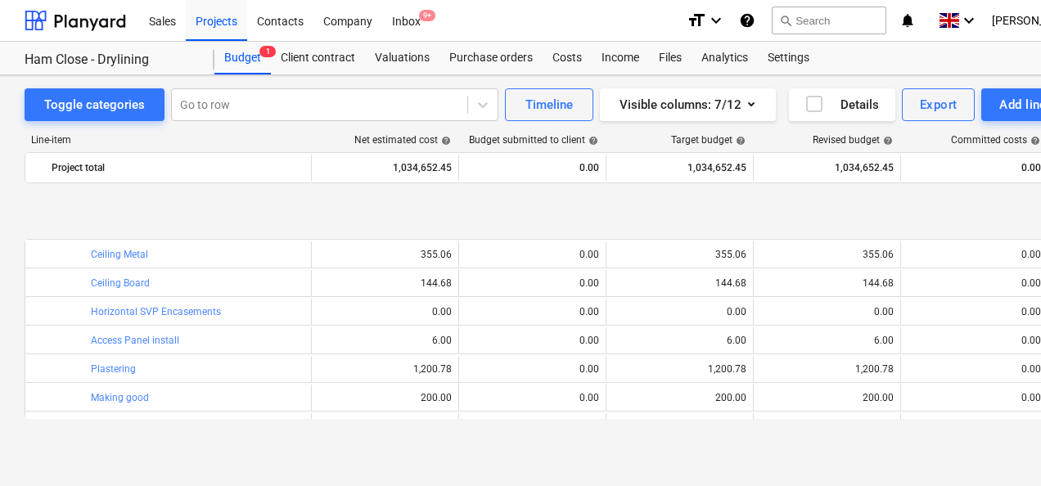
scroll to position [5649, 0]
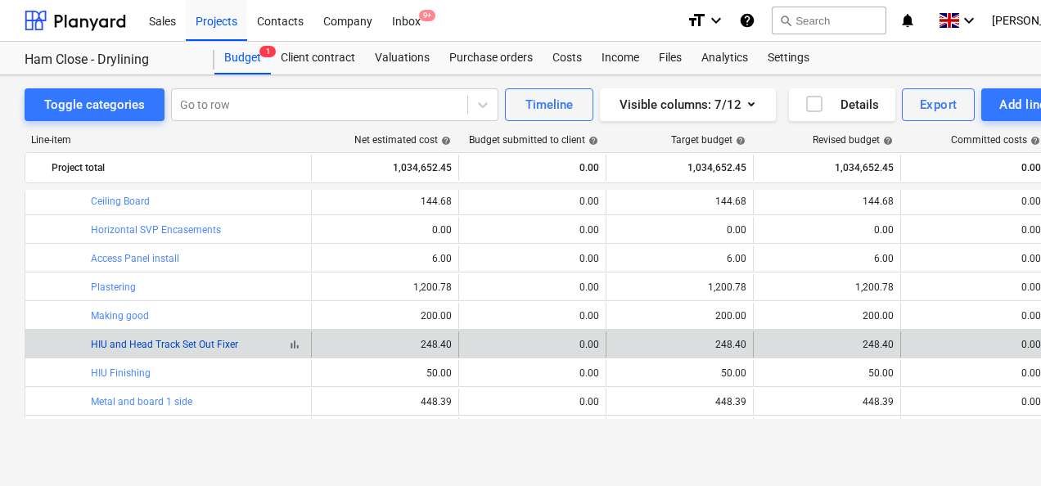
click at [145, 346] on link "HIU and Head Track Set Out Fixer" at bounding box center [164, 344] width 147 height 11
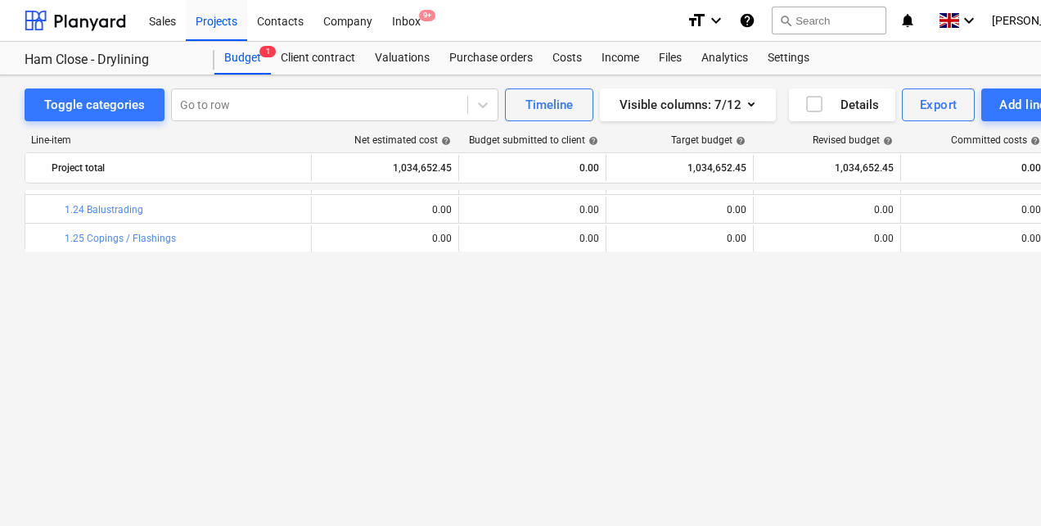
scroll to position [4421, 0]
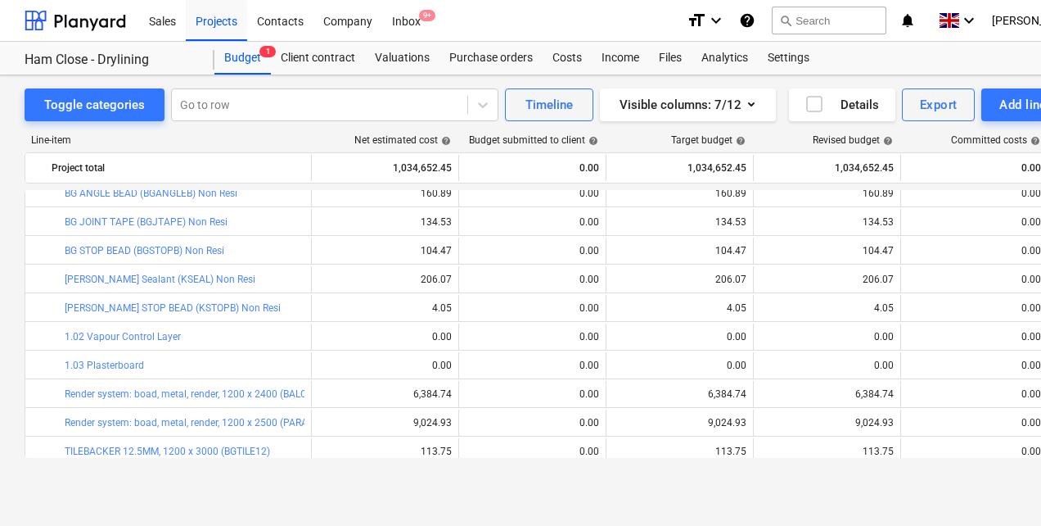
scroll to position [409, 0]
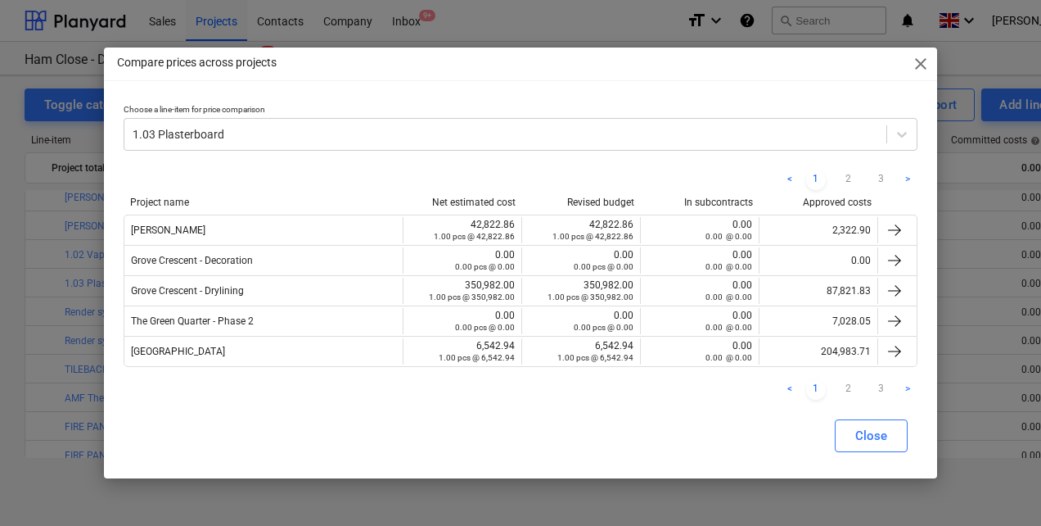
click at [920, 56] on span "close" at bounding box center [921, 64] width 20 height 20
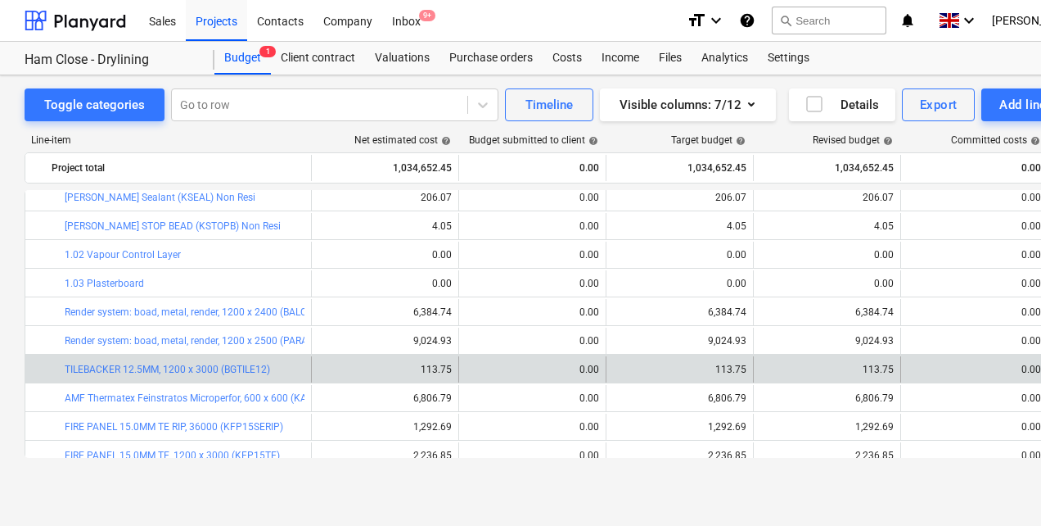
click at [242, 362] on div "bar_chart TILEBACKER 12.5MM, 1200 x 3000 (BGTILE12)" at bounding box center [185, 369] width 240 height 26
click at [240, 367] on link "TILEBACKER 12.5MM, 1200 x 3000 (BGTILE12)" at bounding box center [167, 368] width 205 height 11
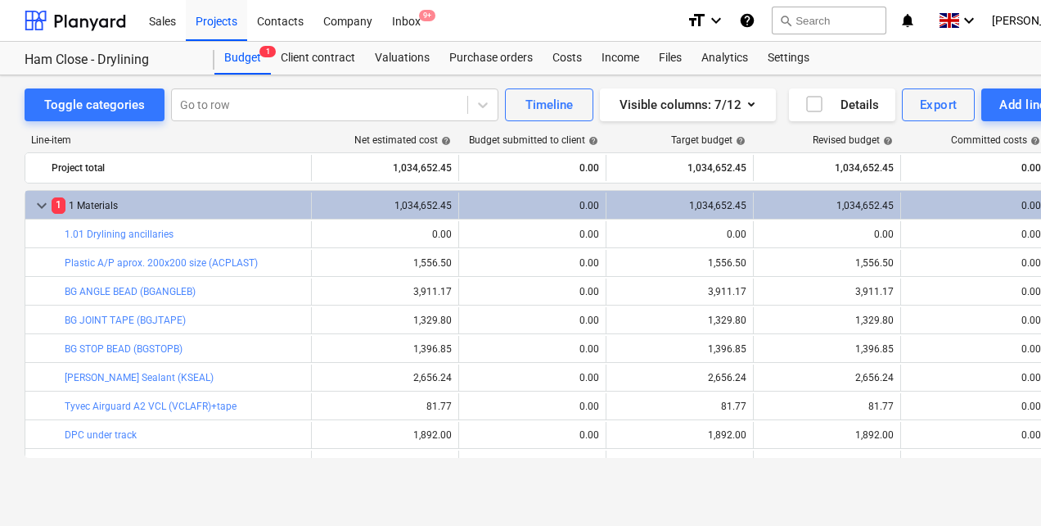
scroll to position [409, 0]
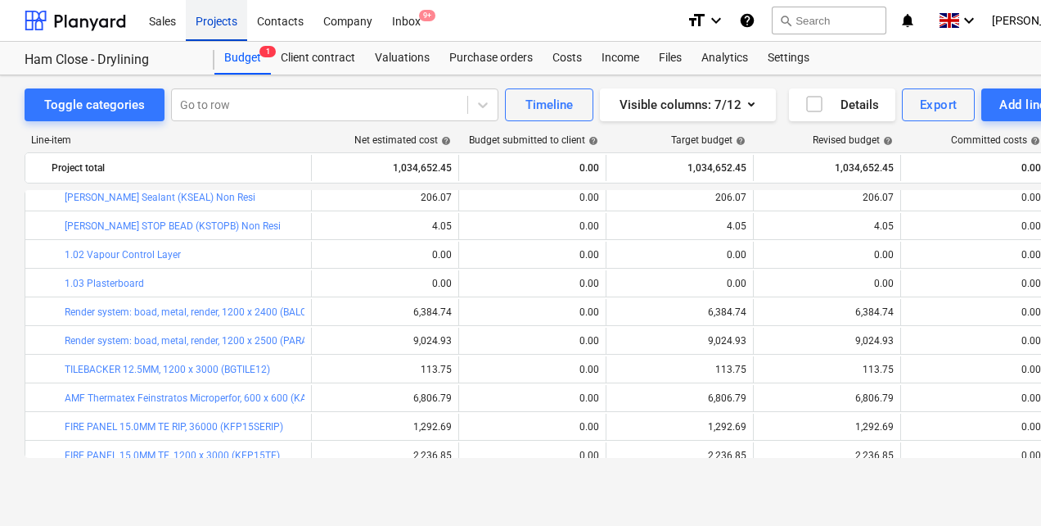
click at [217, 19] on div "Projects" at bounding box center [216, 20] width 61 height 42
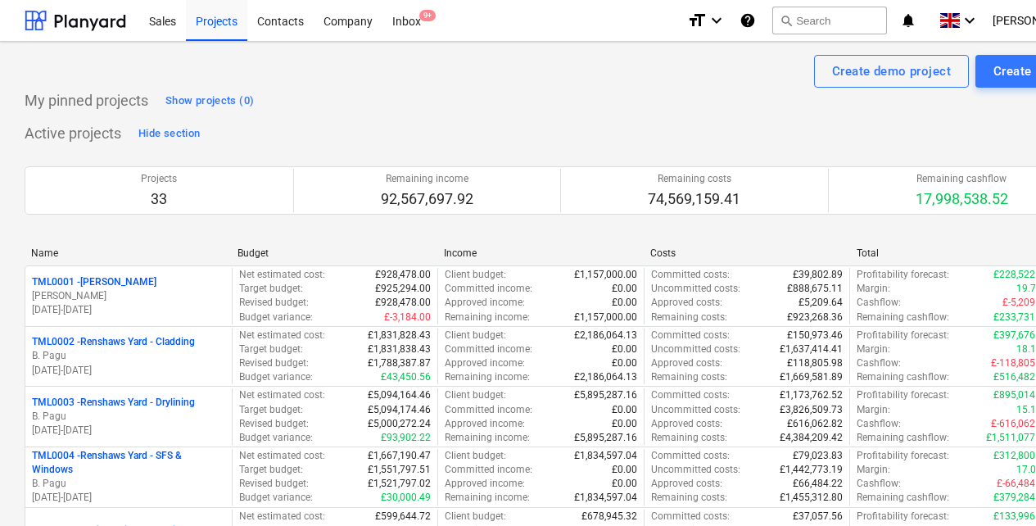
click at [104, 278] on p "TML0001 - Trent Park" at bounding box center [94, 282] width 124 height 14
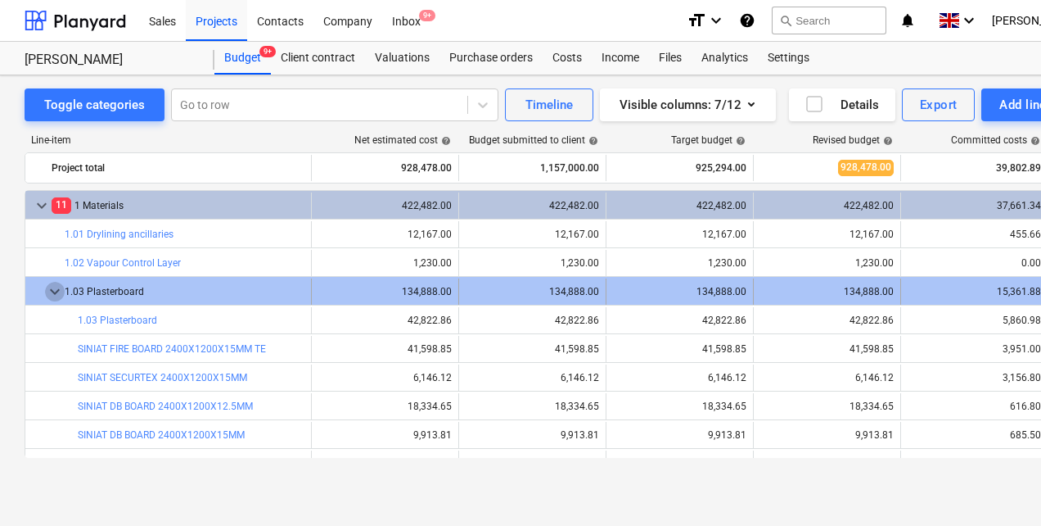
click at [56, 295] on span "keyboard_arrow_down" at bounding box center [55, 292] width 20 height 20
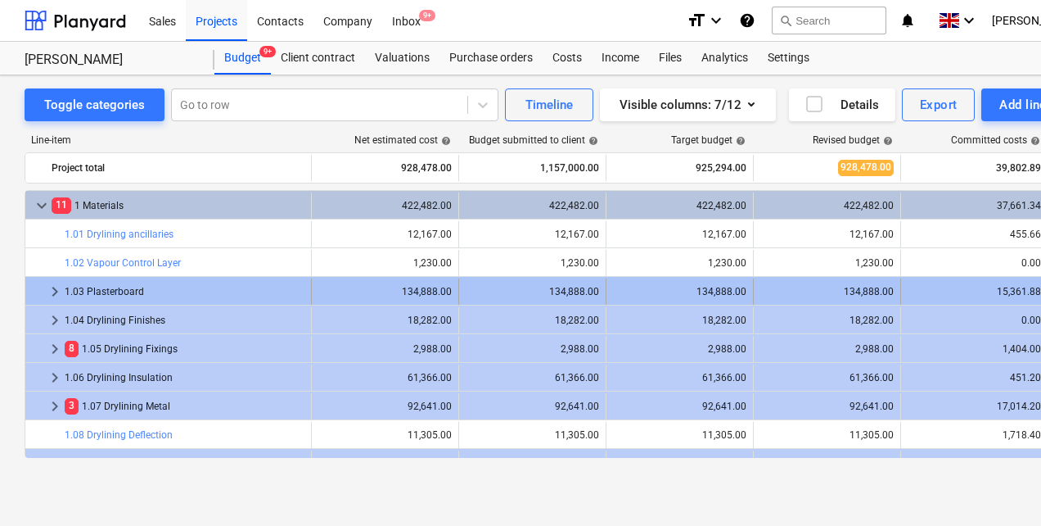
click at [57, 291] on span "keyboard_arrow_right" at bounding box center [55, 292] width 20 height 20
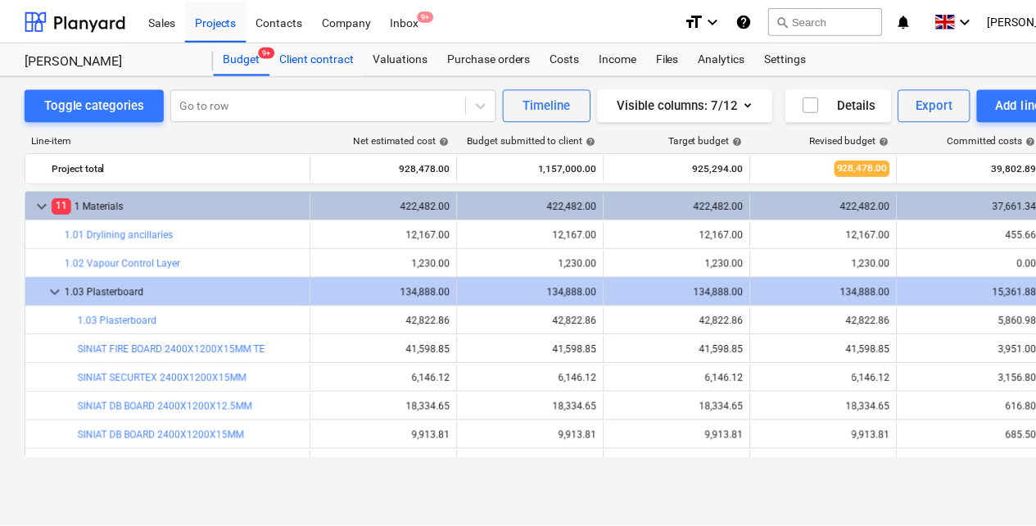
scroll to position [82, 0]
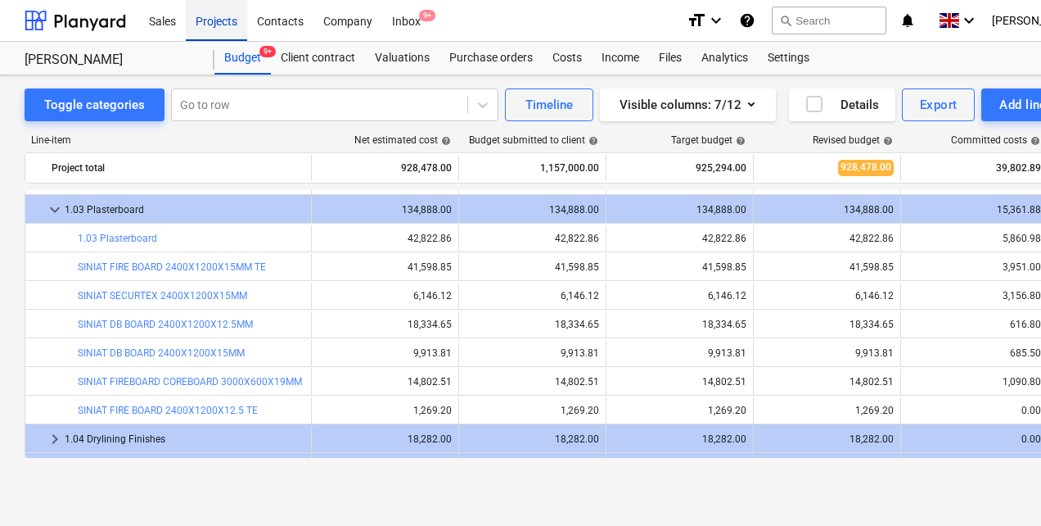
click at [218, 25] on div "Projects" at bounding box center [216, 20] width 61 height 42
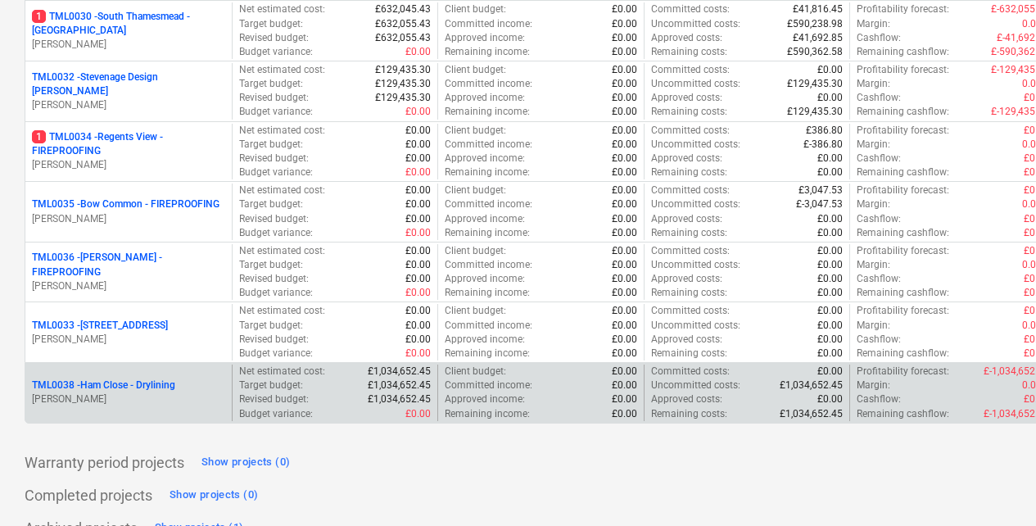
scroll to position [1861, 0]
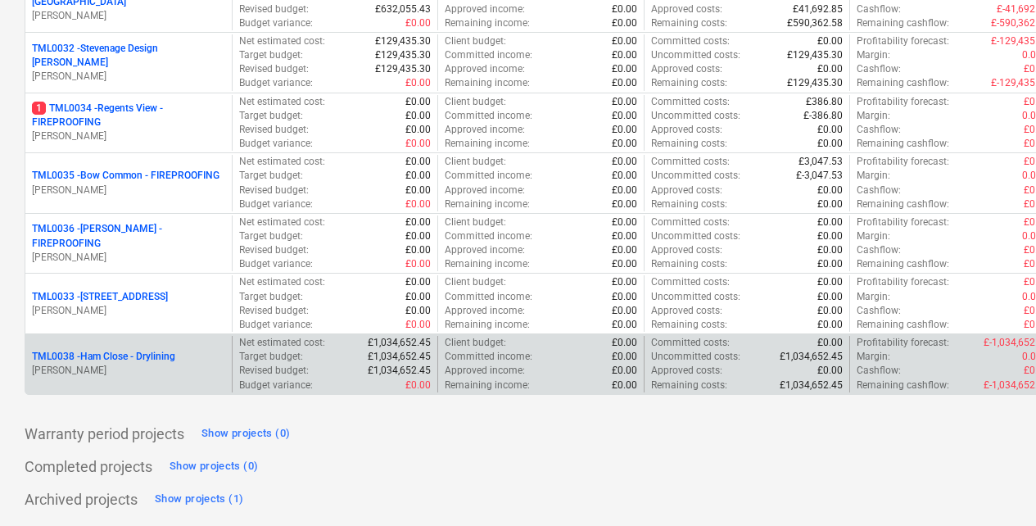
click at [144, 350] on div "TML0038 - Ham Close - Drylining [PERSON_NAME]" at bounding box center [128, 364] width 206 height 56
click at [141, 358] on p "TML0038 - Ham Close - Drylining" at bounding box center [103, 357] width 143 height 14
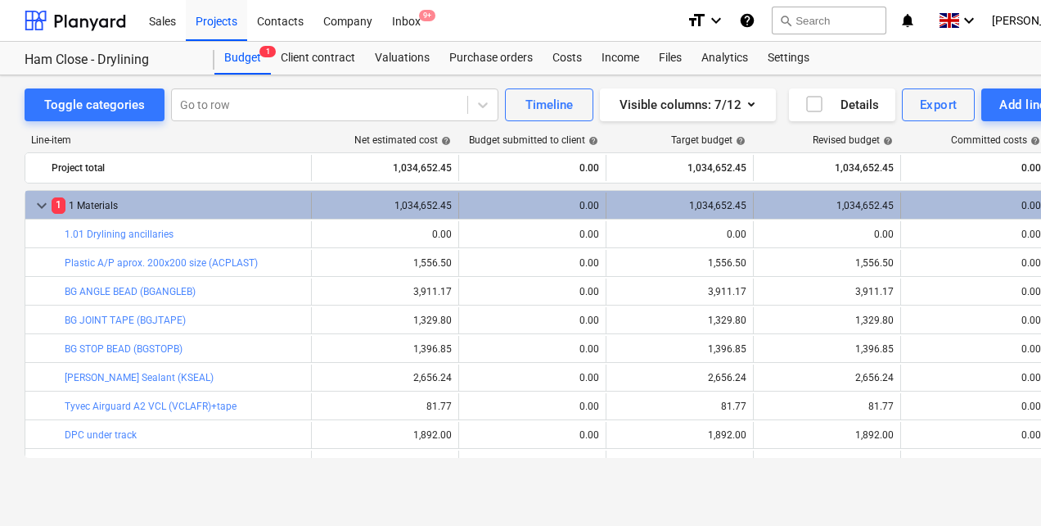
click at [53, 202] on span "1" at bounding box center [59, 205] width 14 height 16
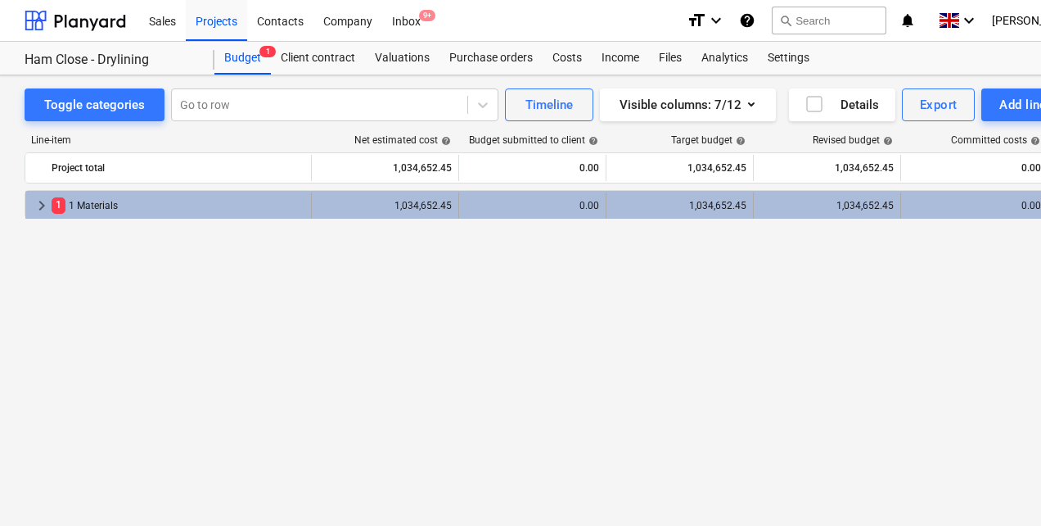
click at [62, 205] on span "1" at bounding box center [59, 205] width 14 height 16
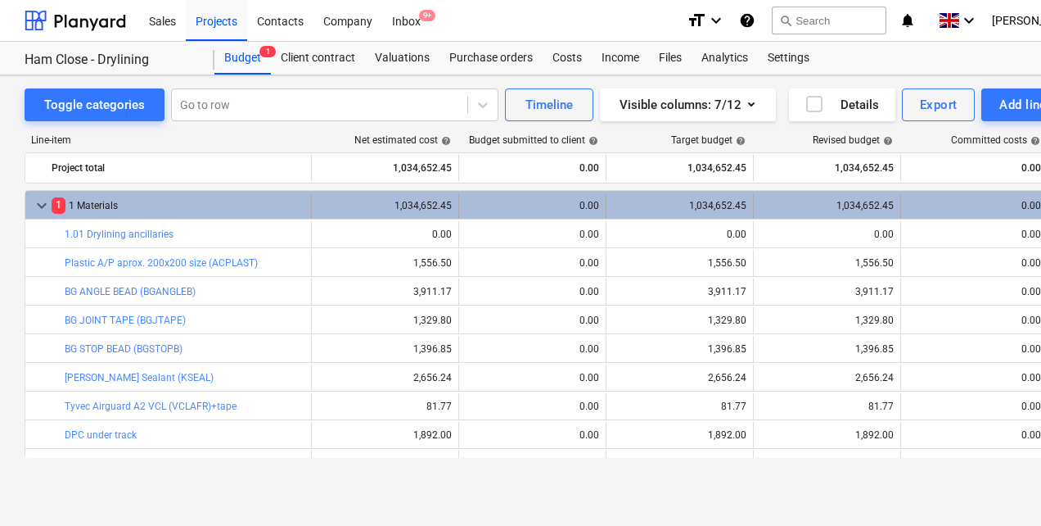
click at [42, 205] on span "keyboard_arrow_down" at bounding box center [42, 206] width 20 height 20
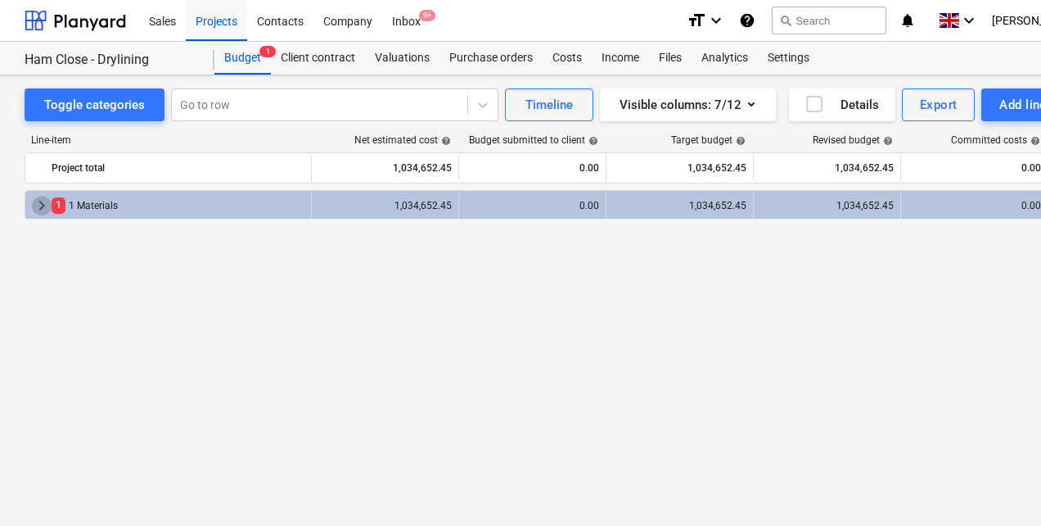
click at [42, 205] on span "keyboard_arrow_right" at bounding box center [42, 206] width 20 height 20
